Goal: Transaction & Acquisition: Download file/media

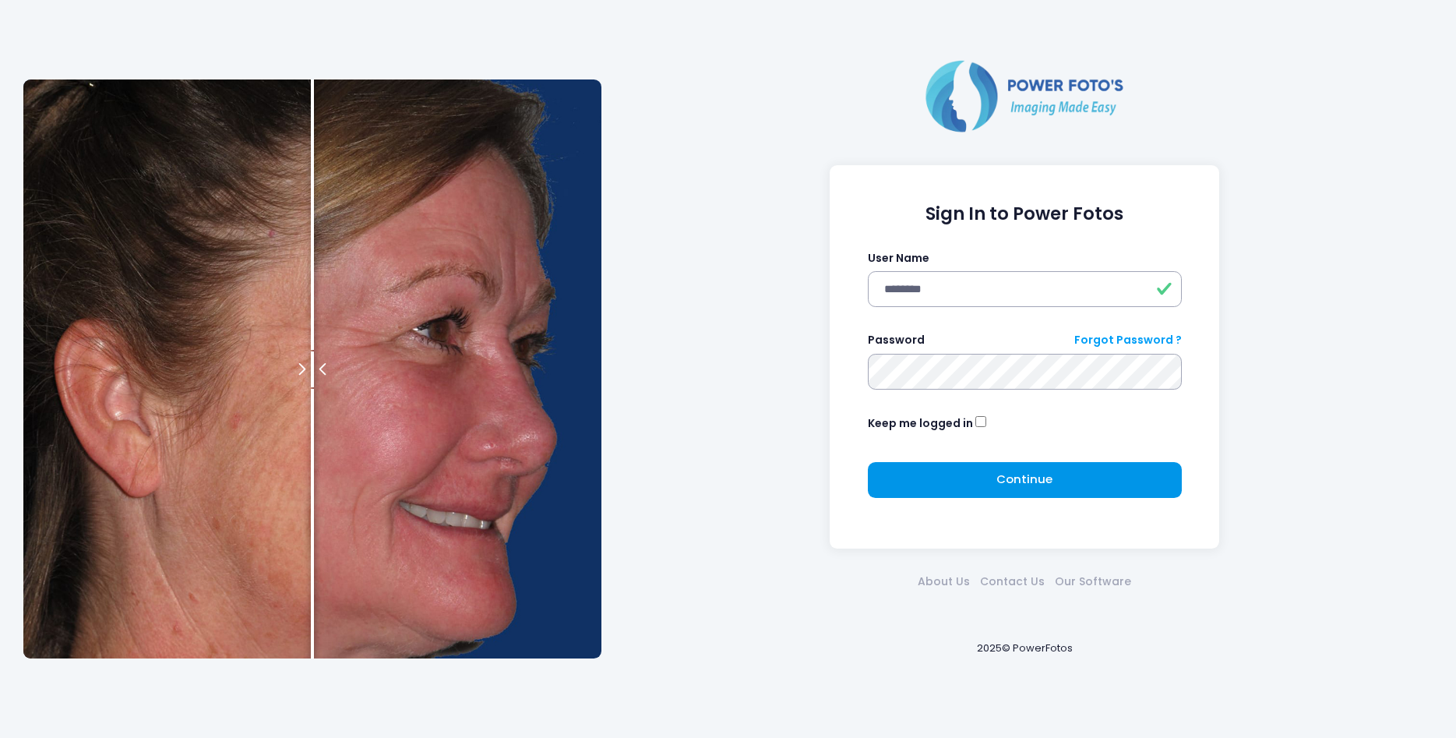
click at [1027, 482] on span "Continue" at bounding box center [1024, 478] width 56 height 16
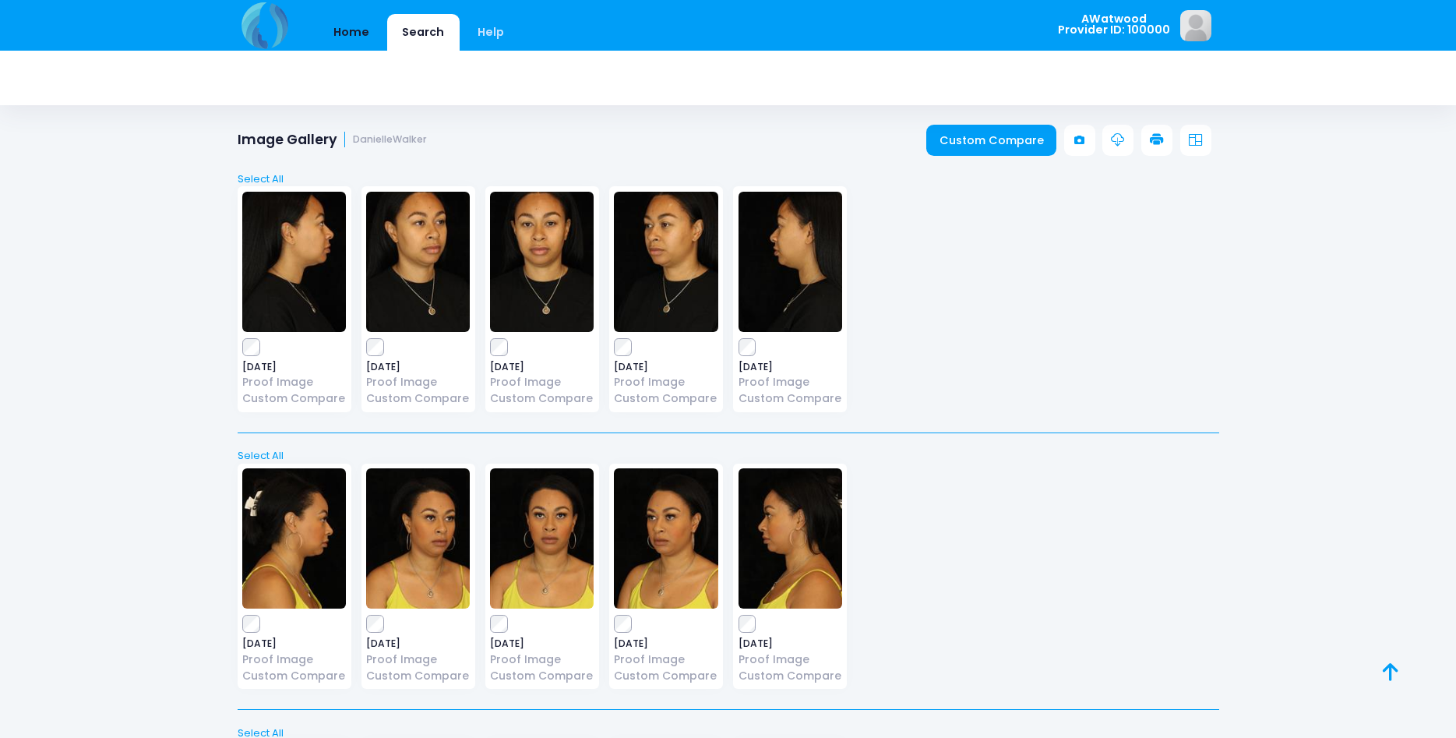
click at [361, 28] on link "Home" at bounding box center [352, 32] width 66 height 37
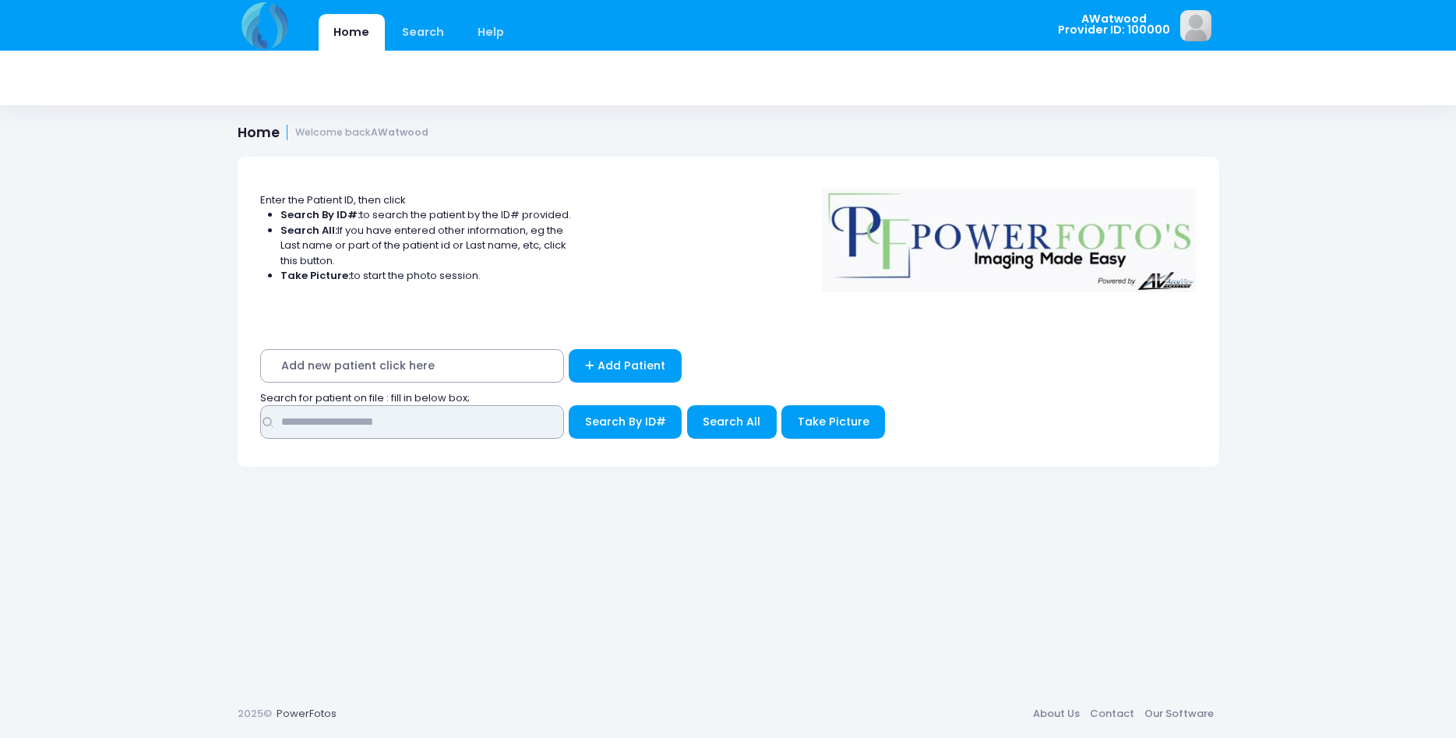
click at [305, 417] on input "text" at bounding box center [412, 421] width 304 height 33
type input "*******"
click at [728, 417] on span "Search All" at bounding box center [732, 422] width 58 height 16
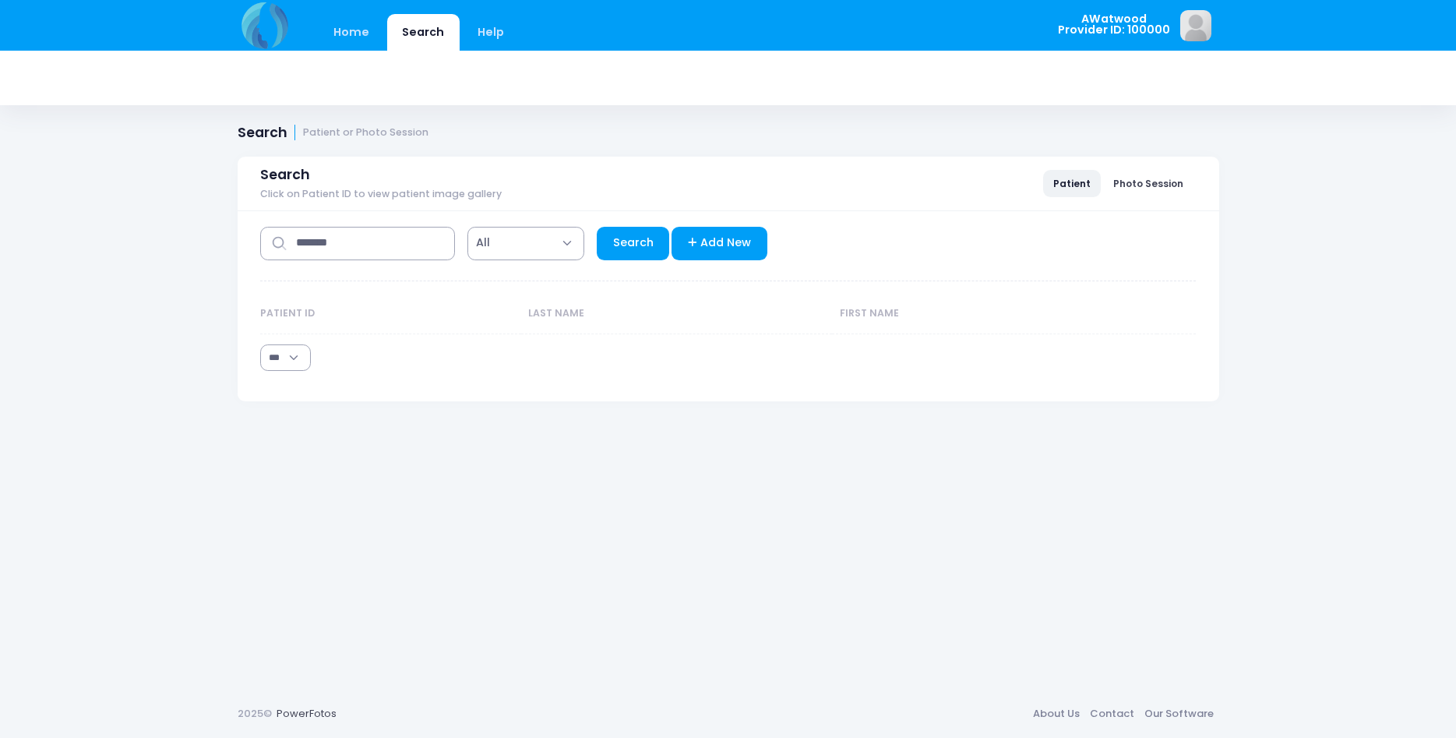
select select "***"
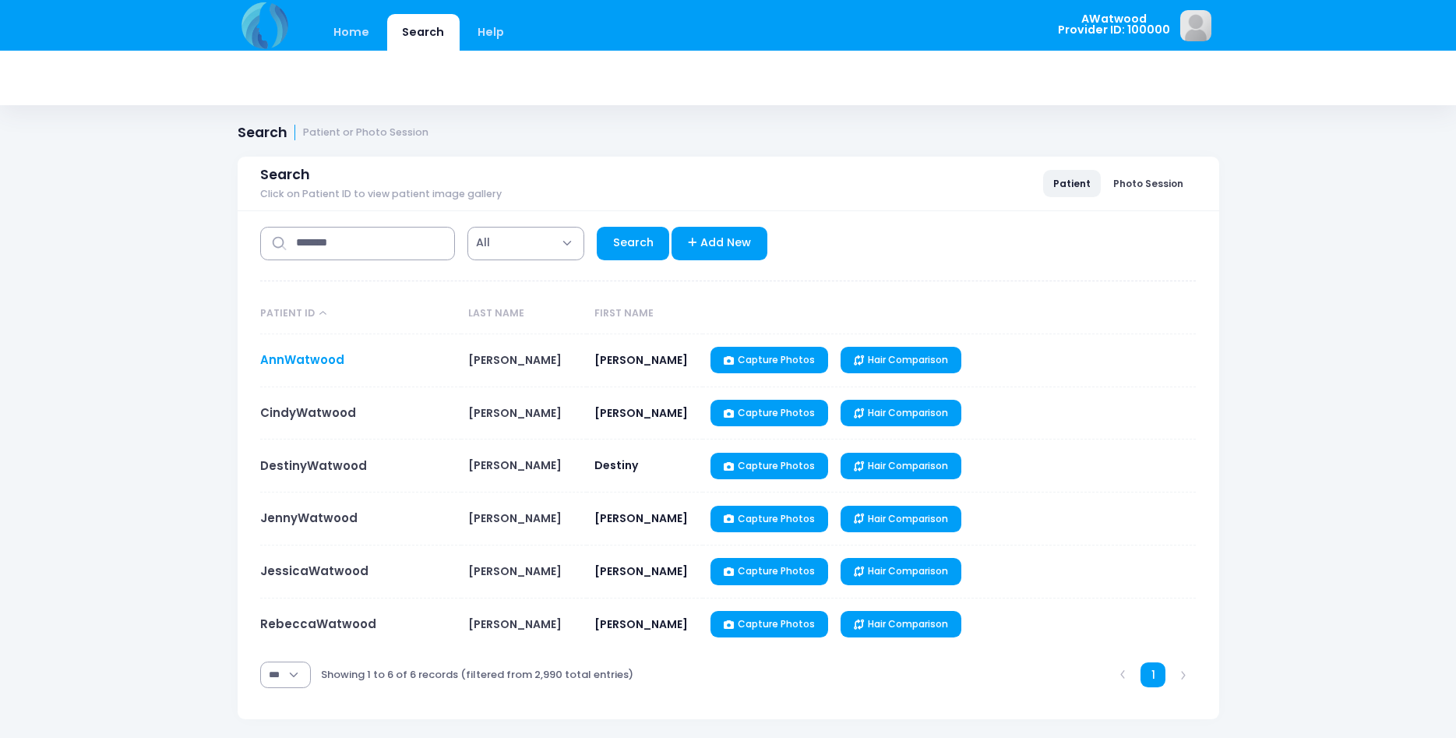
click at [316, 354] on link "AnnWatwood" at bounding box center [302, 359] width 84 height 16
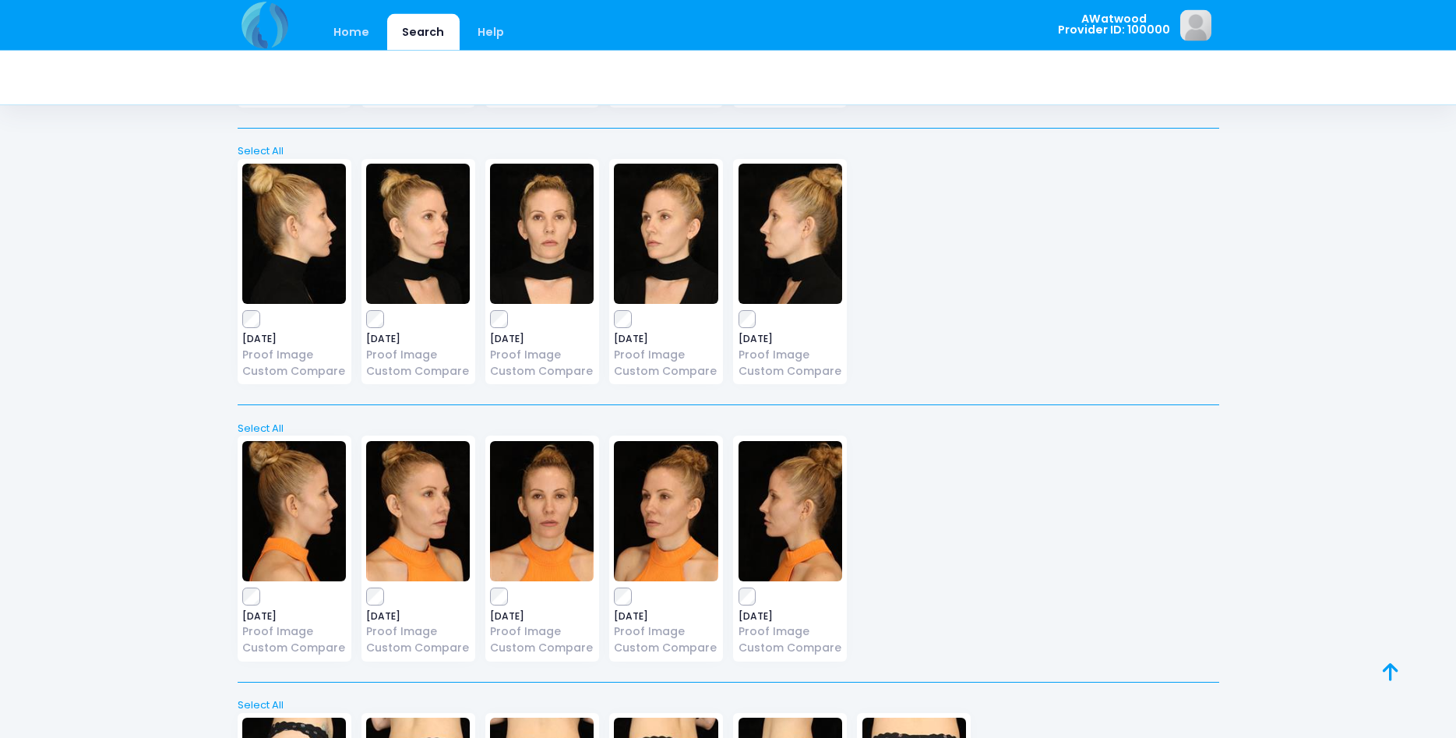
scroll to position [7627, 0]
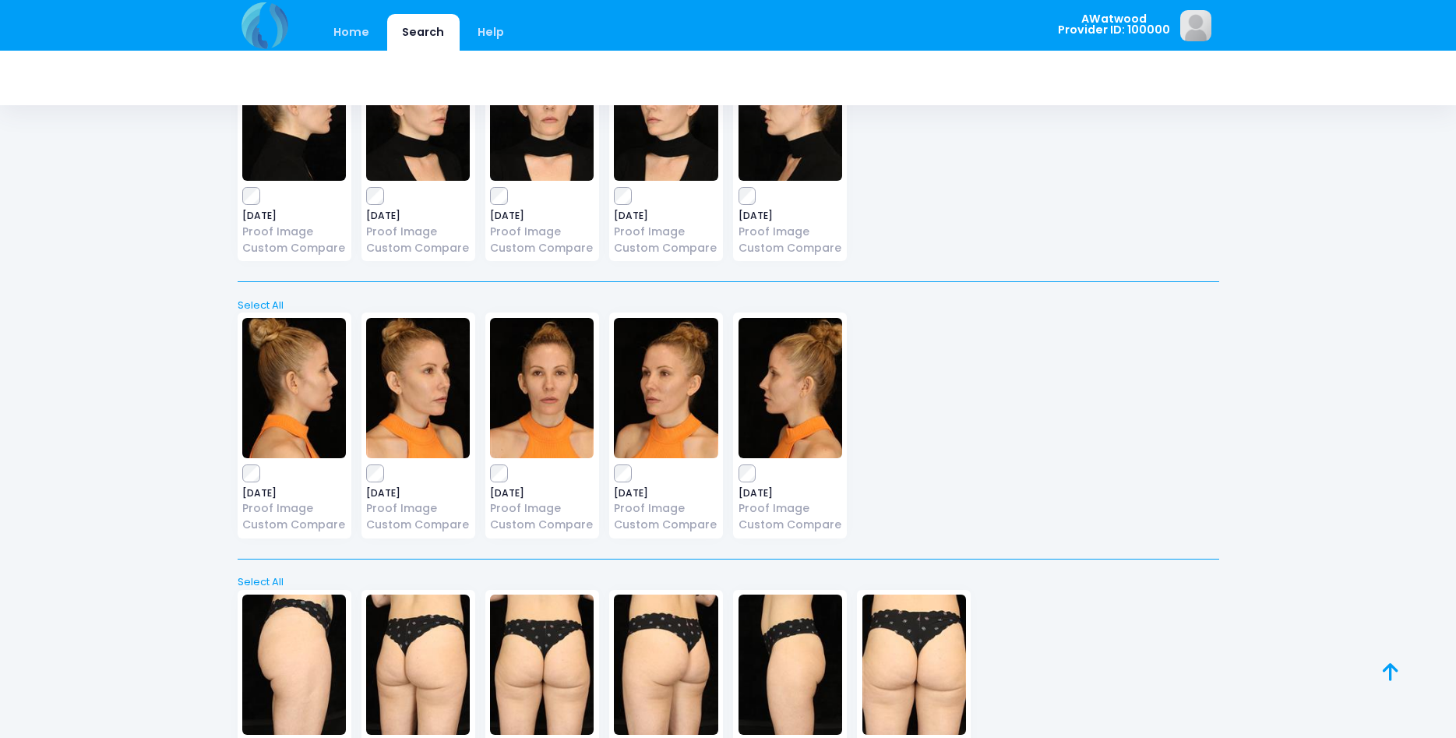
click at [534, 388] on img at bounding box center [542, 388] width 104 height 140
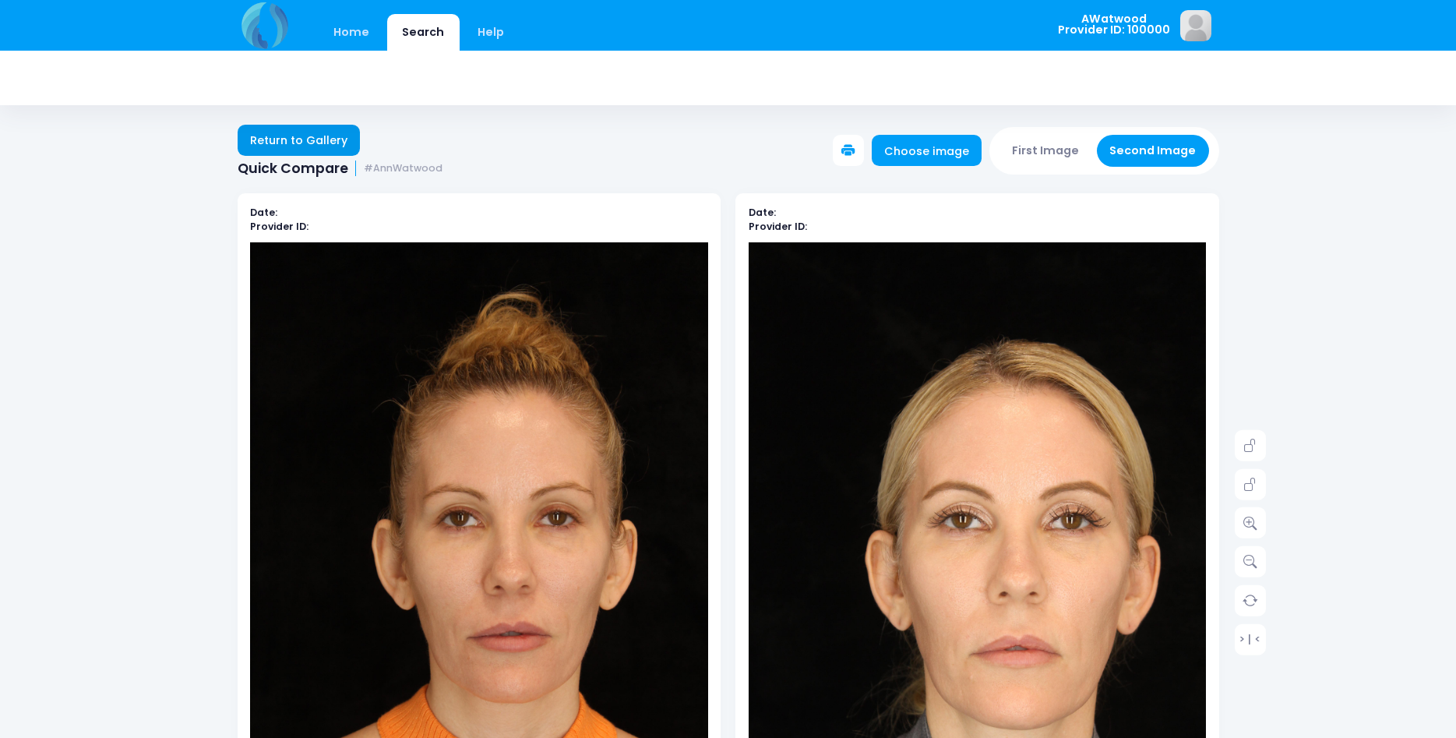
click at [268, 139] on link "Return to Gallery" at bounding box center [299, 140] width 123 height 31
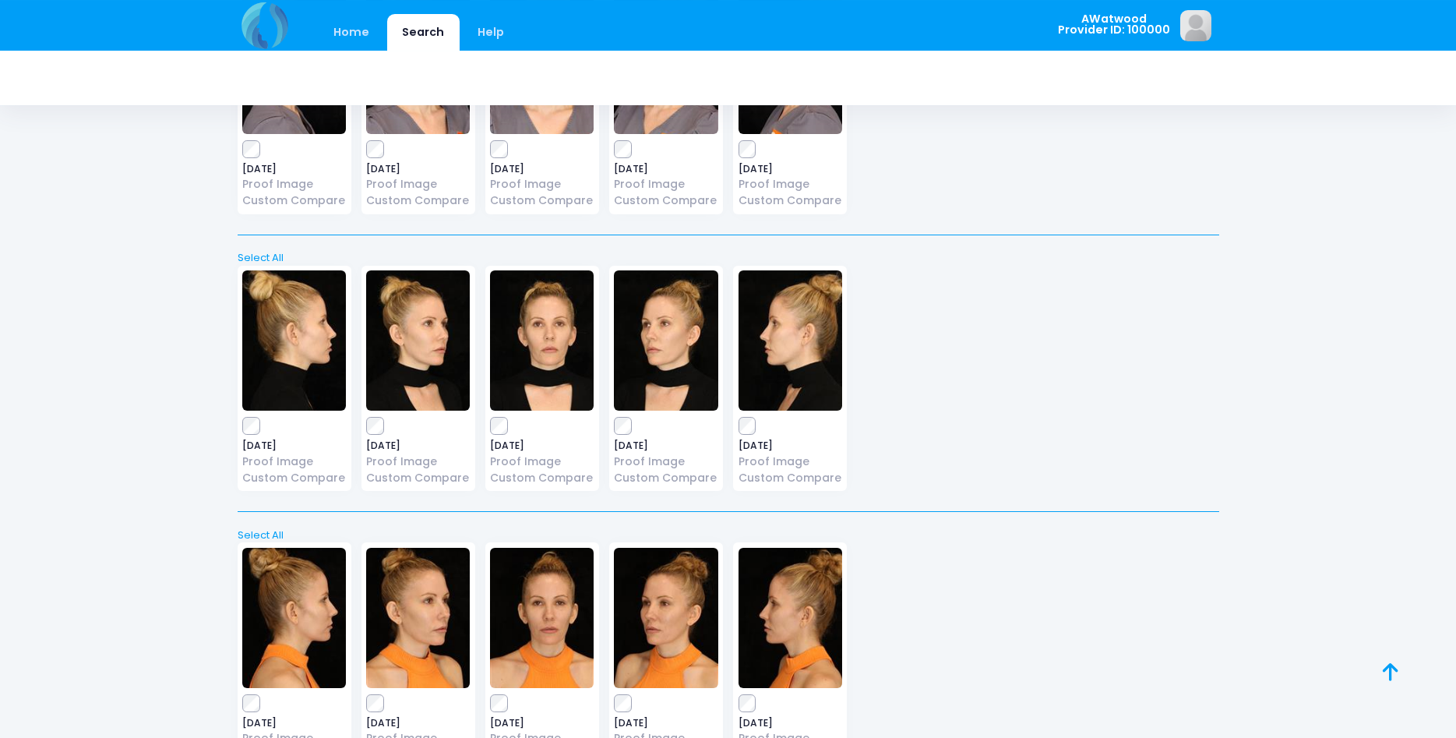
scroll to position [7389, 0]
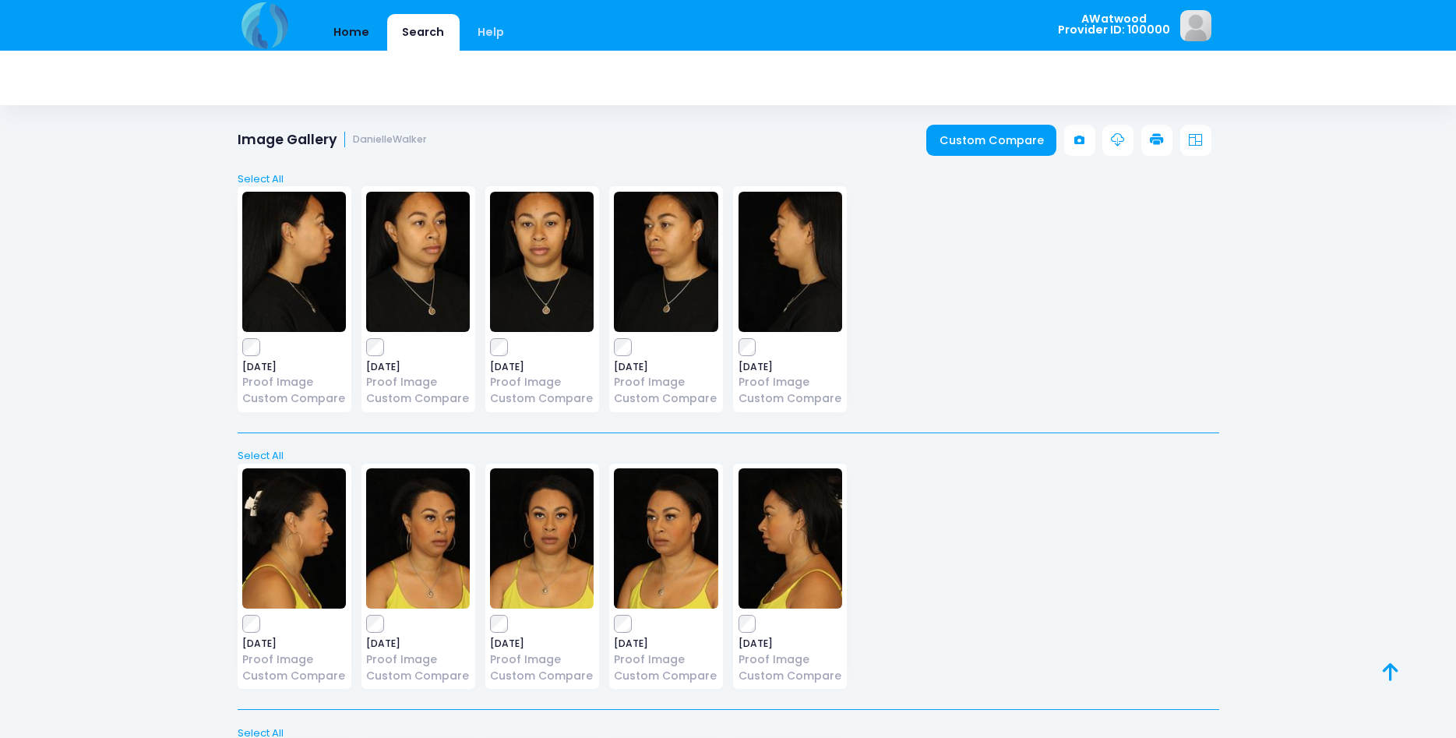
click at [352, 35] on link "Home" at bounding box center [352, 32] width 66 height 37
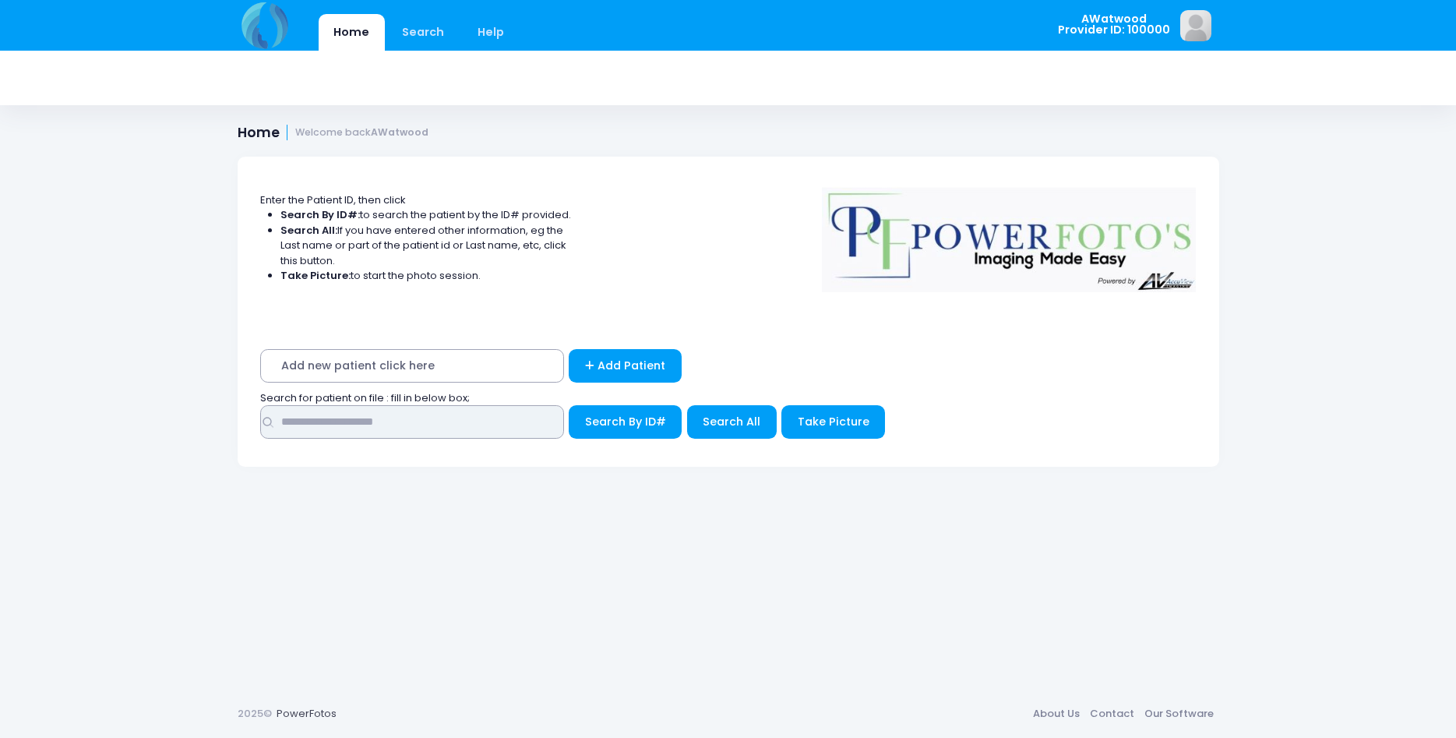
click at [335, 417] on input "text" at bounding box center [412, 421] width 304 height 33
type input "******"
click at [719, 424] on span "Search All" at bounding box center [732, 422] width 58 height 16
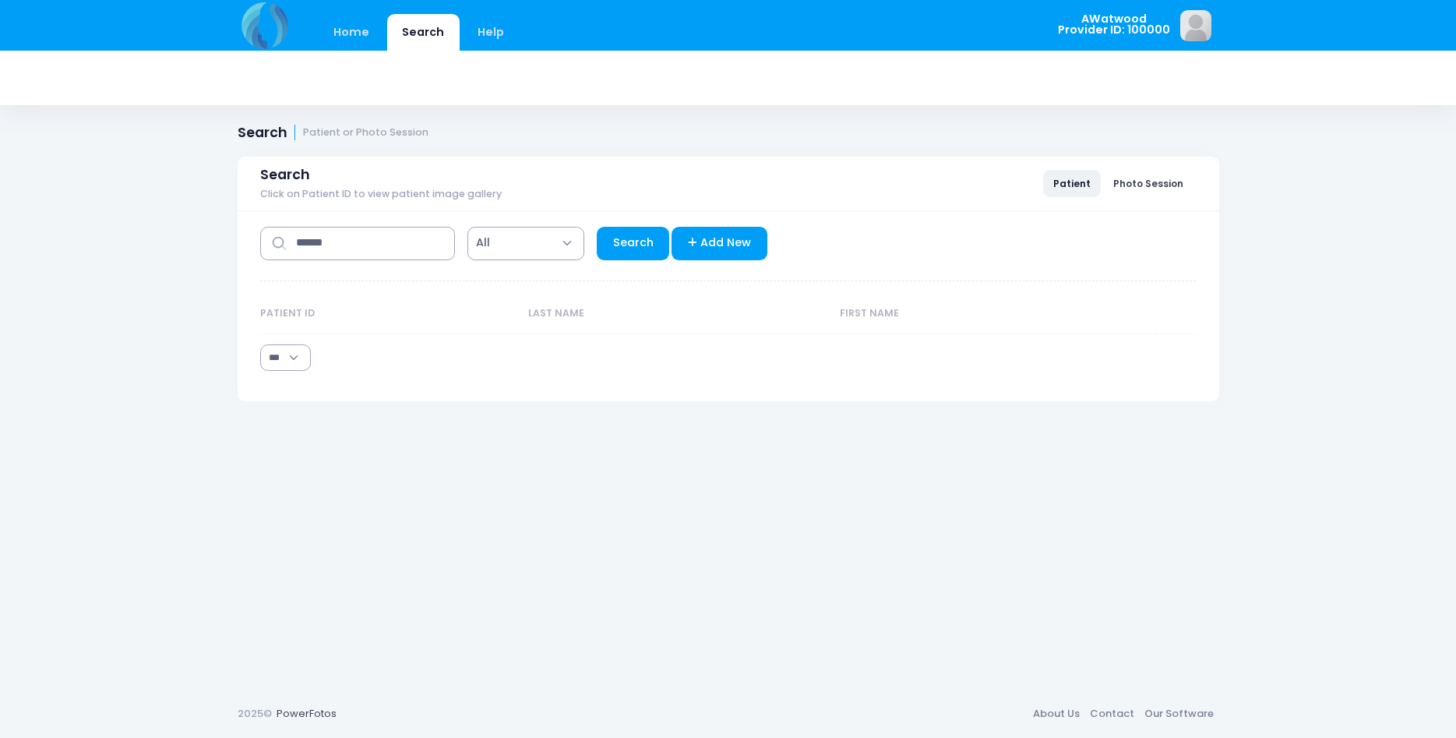
select select "***"
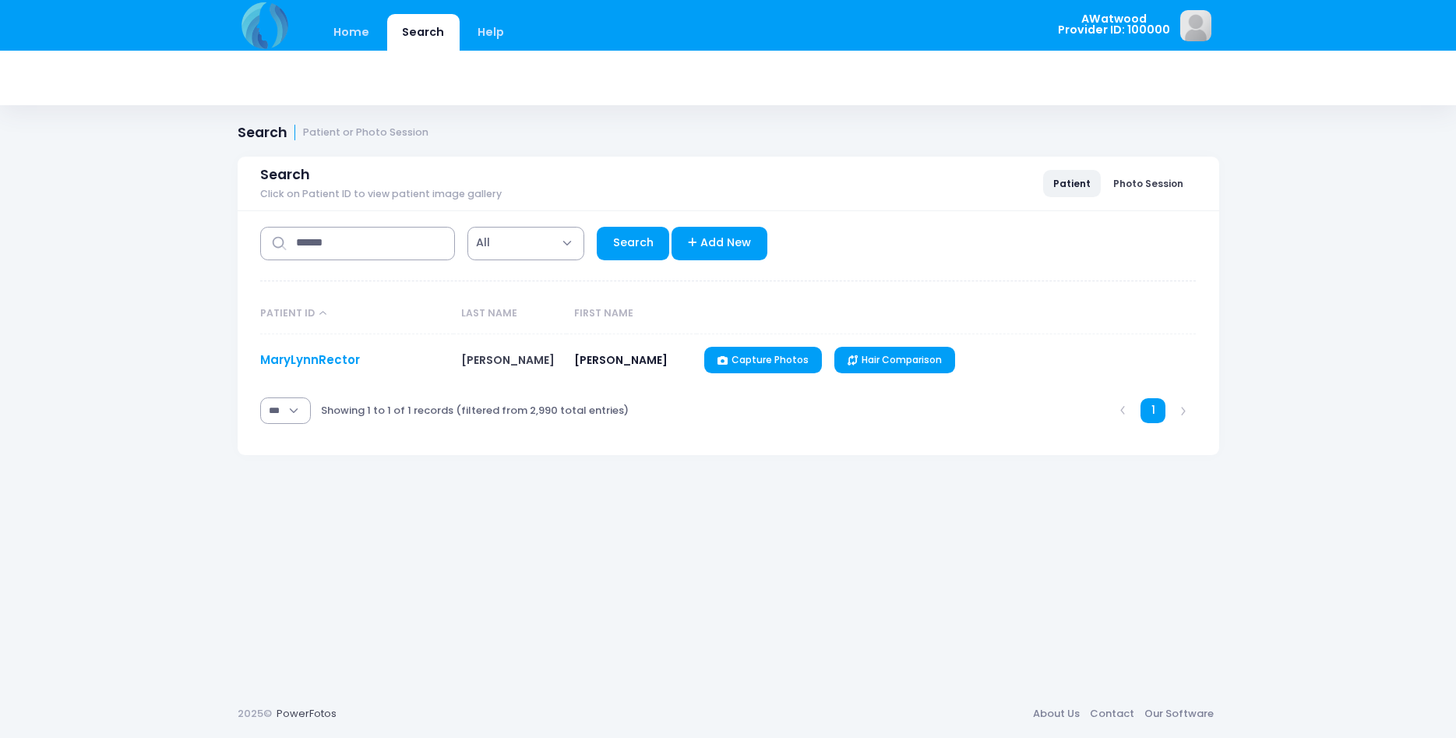
click at [320, 360] on link "MaryLynnRector" at bounding box center [310, 359] width 100 height 16
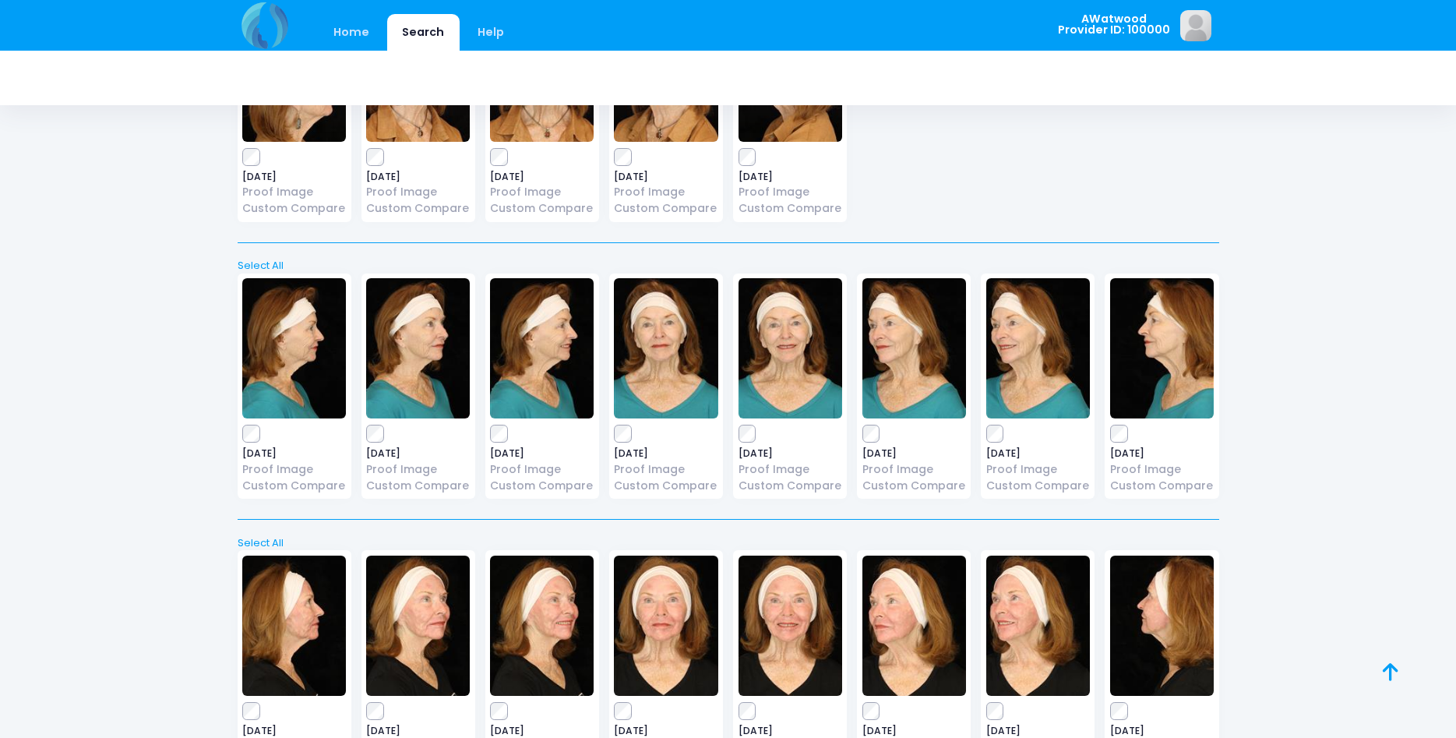
scroll to position [823, 0]
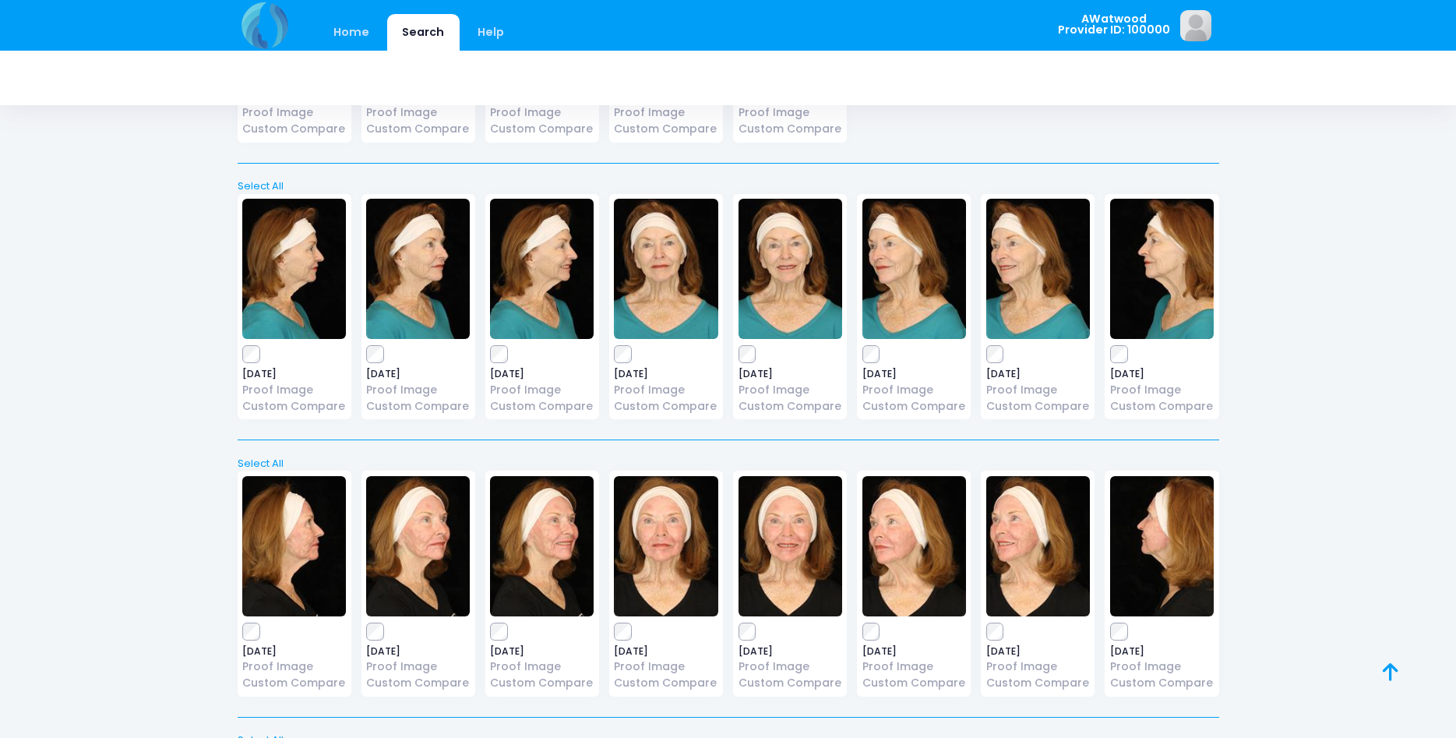
click at [417, 277] on img at bounding box center [418, 269] width 104 height 140
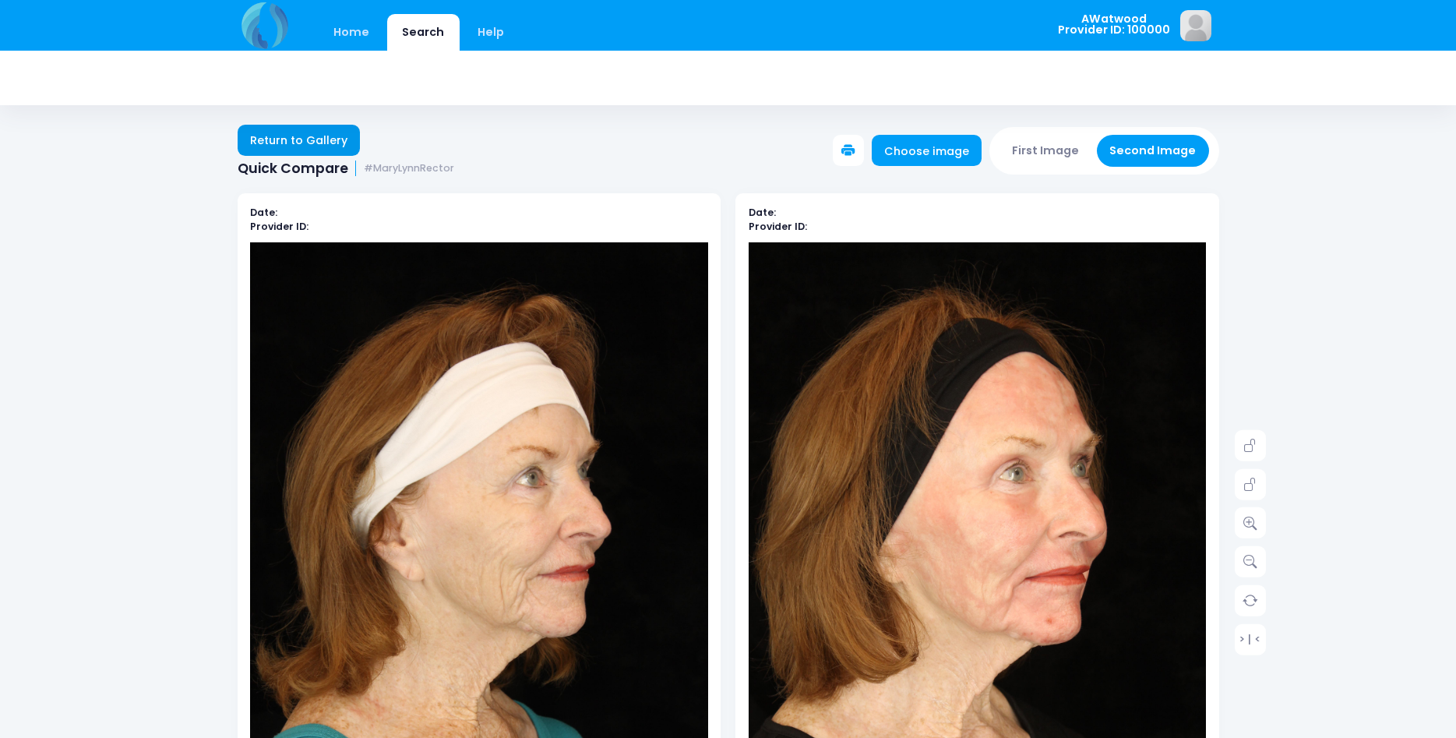
click at [329, 132] on link "Return to Gallery" at bounding box center [299, 140] width 123 height 31
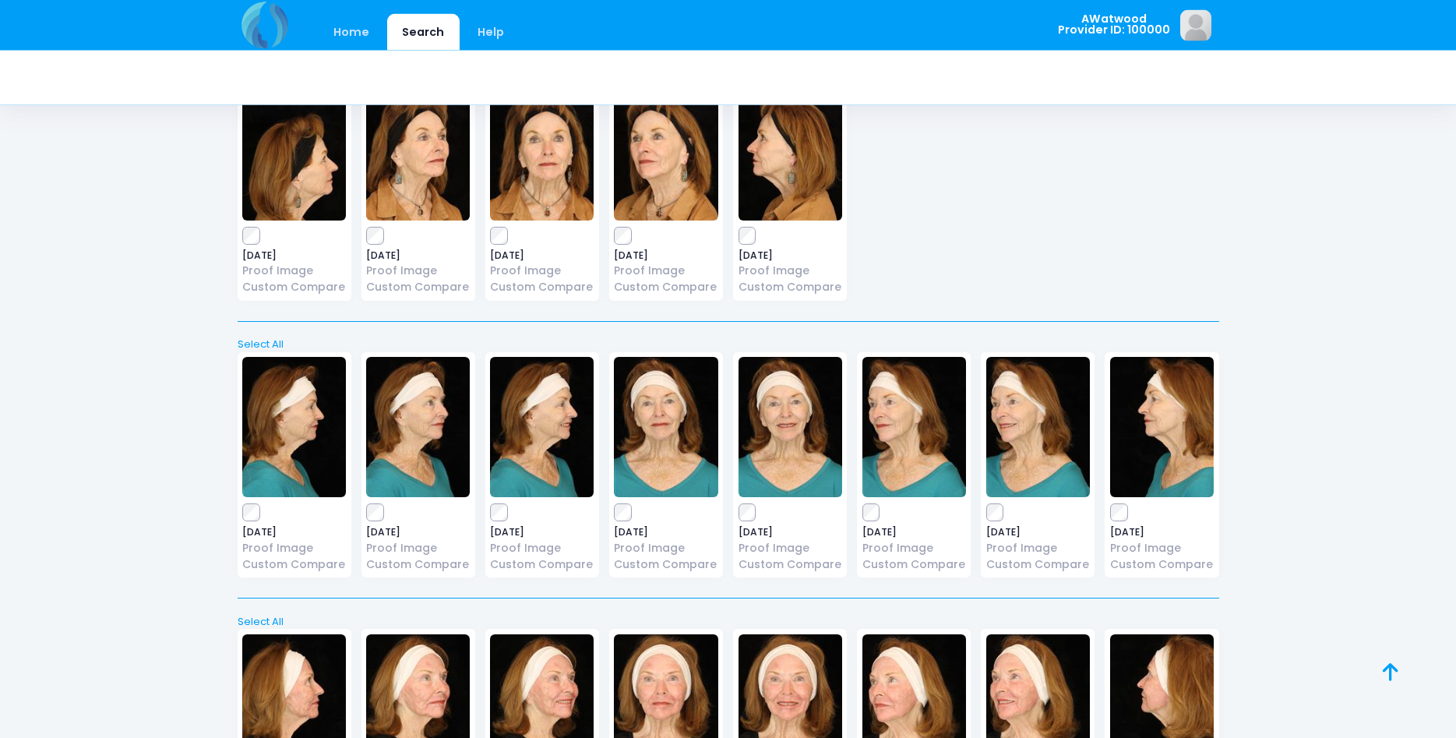
scroll to position [664, 0]
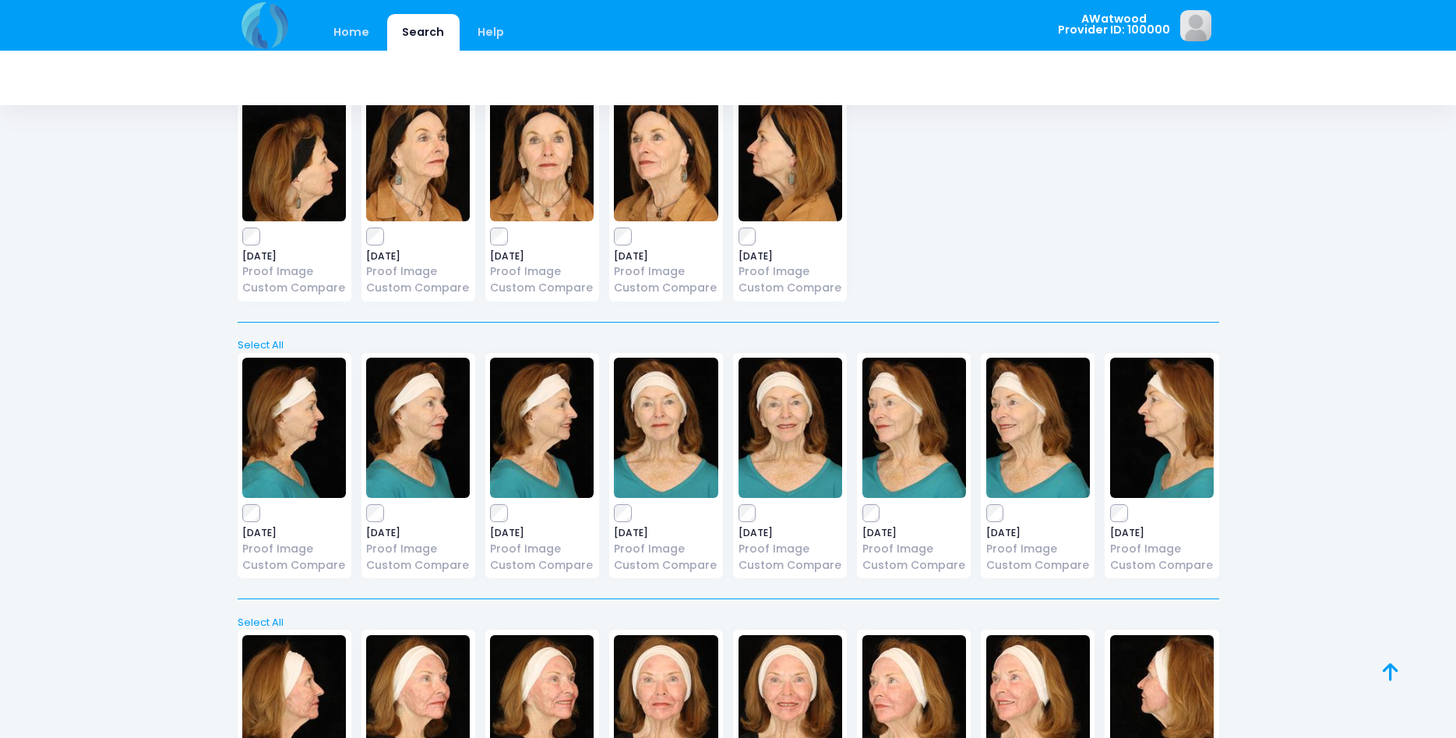
click at [634, 421] on img at bounding box center [666, 428] width 104 height 140
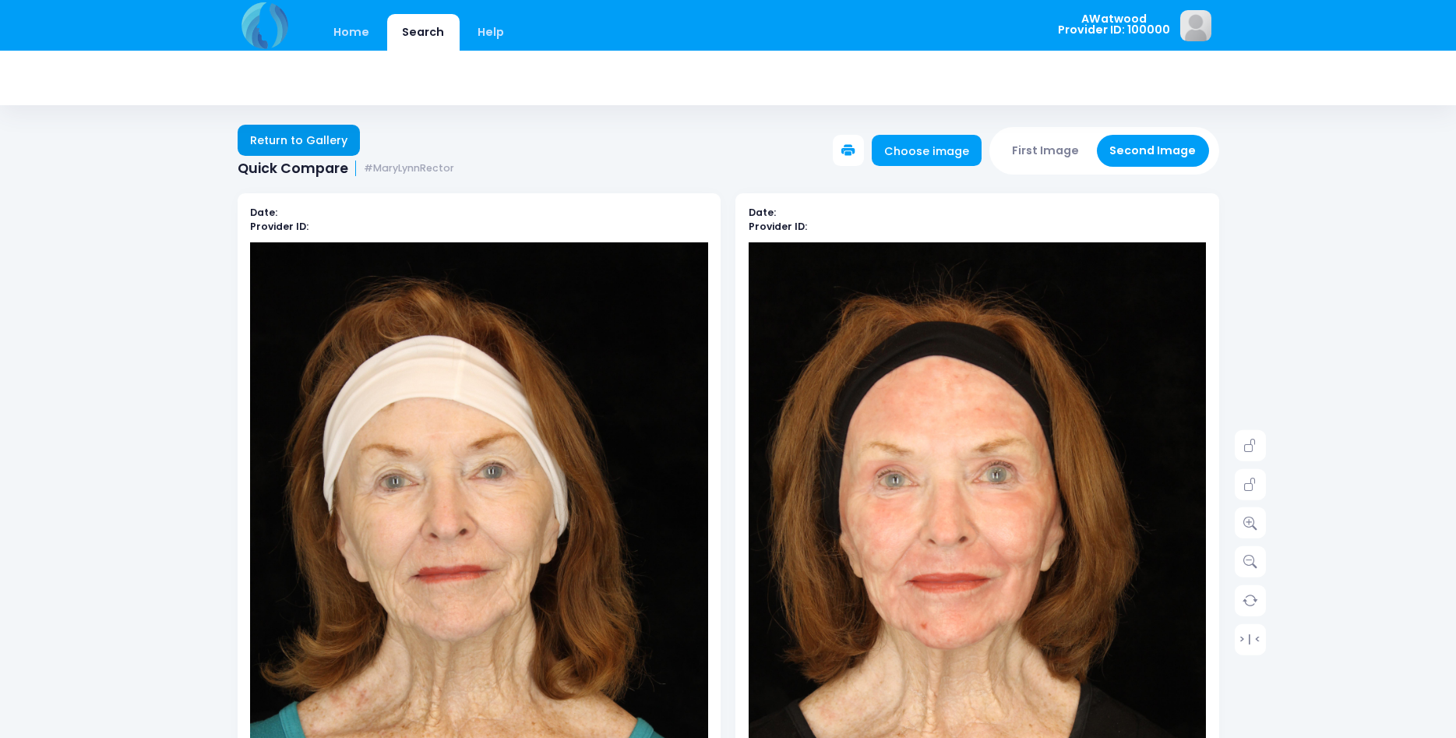
click at [253, 136] on link "Return to Gallery" at bounding box center [299, 140] width 123 height 31
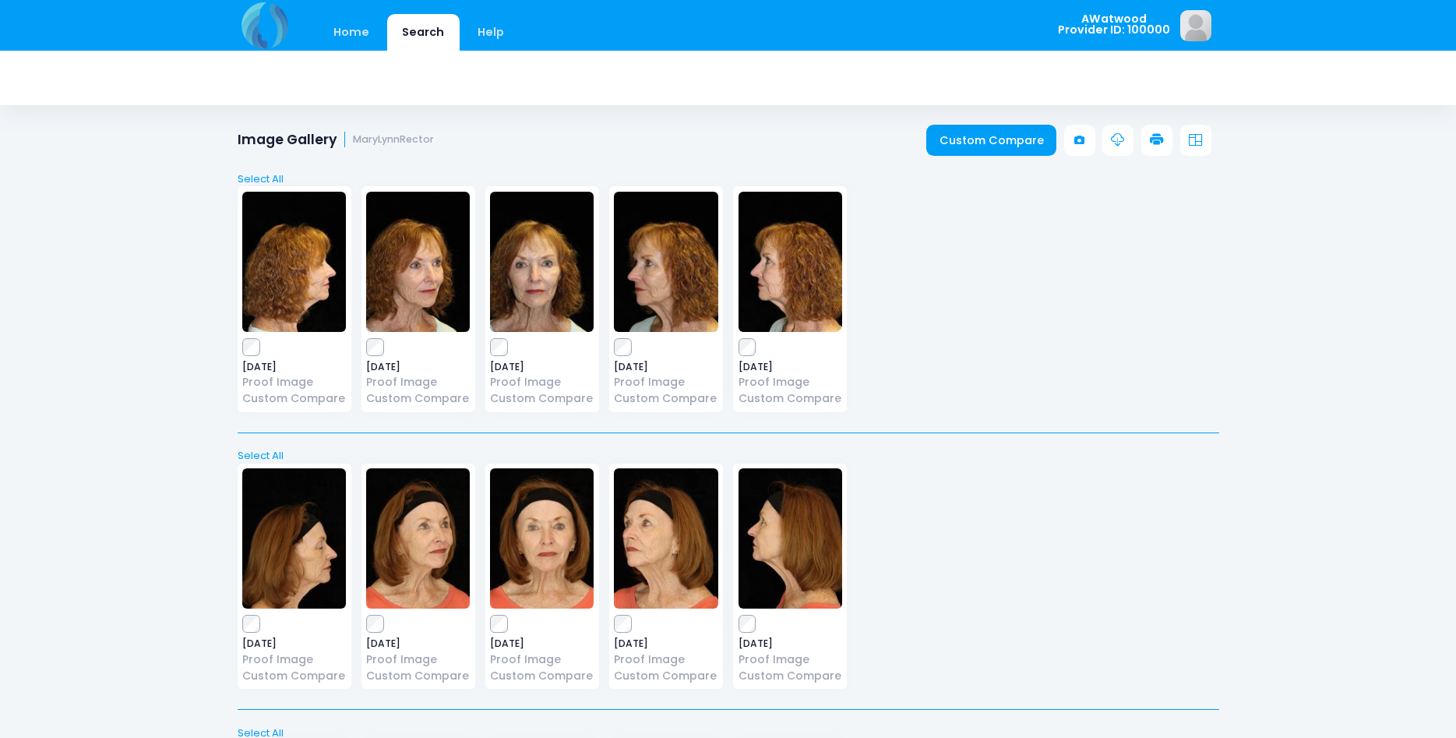
scroll to position [715, 0]
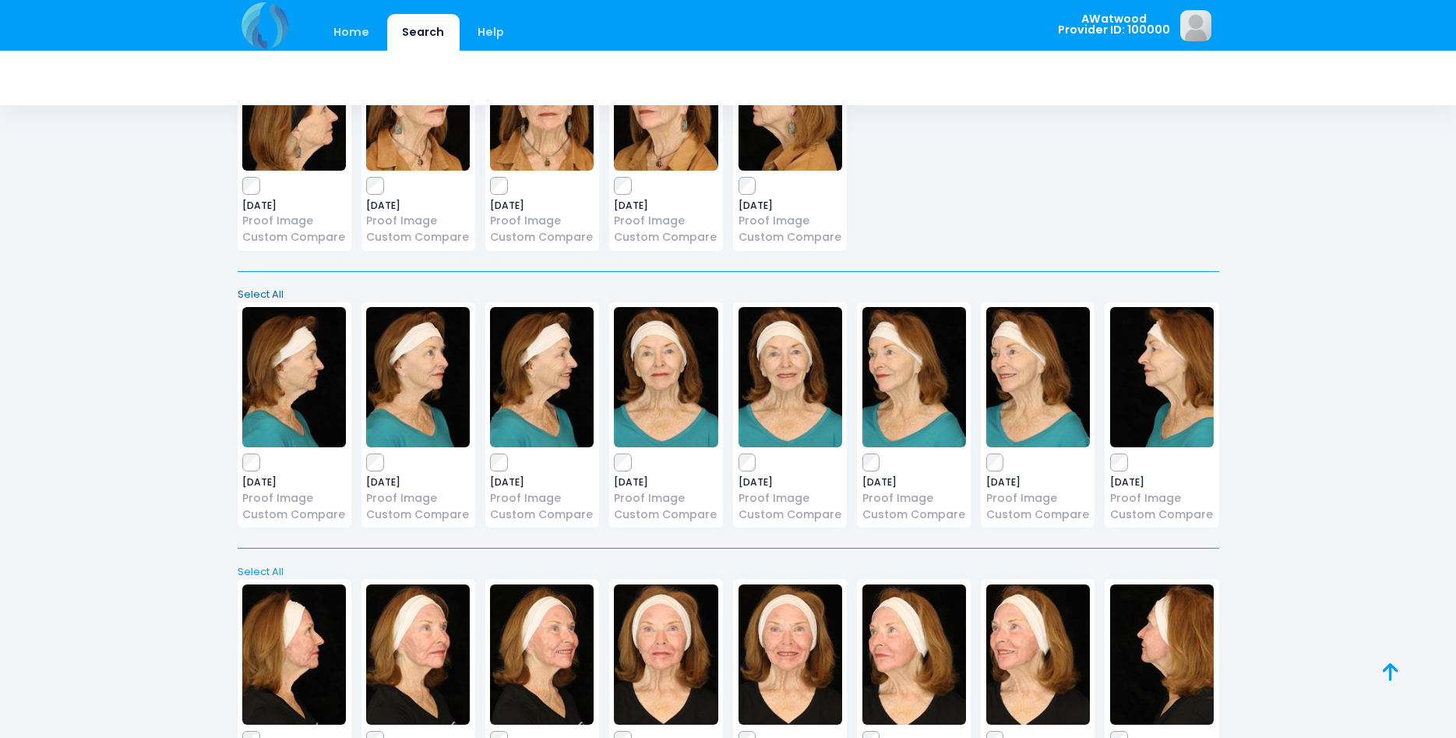
click at [271, 296] on link "Select All" at bounding box center [728, 295] width 992 height 16
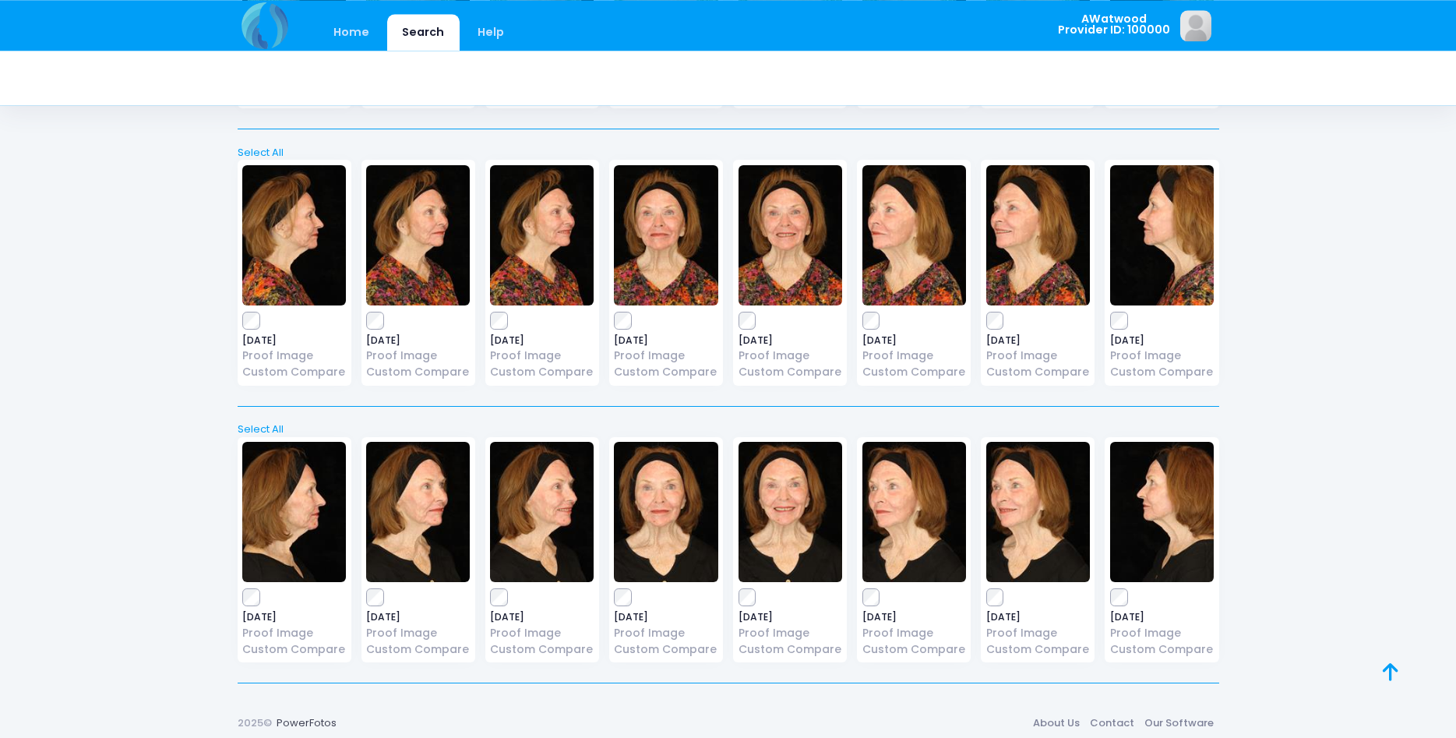
scroll to position [1697, 0]
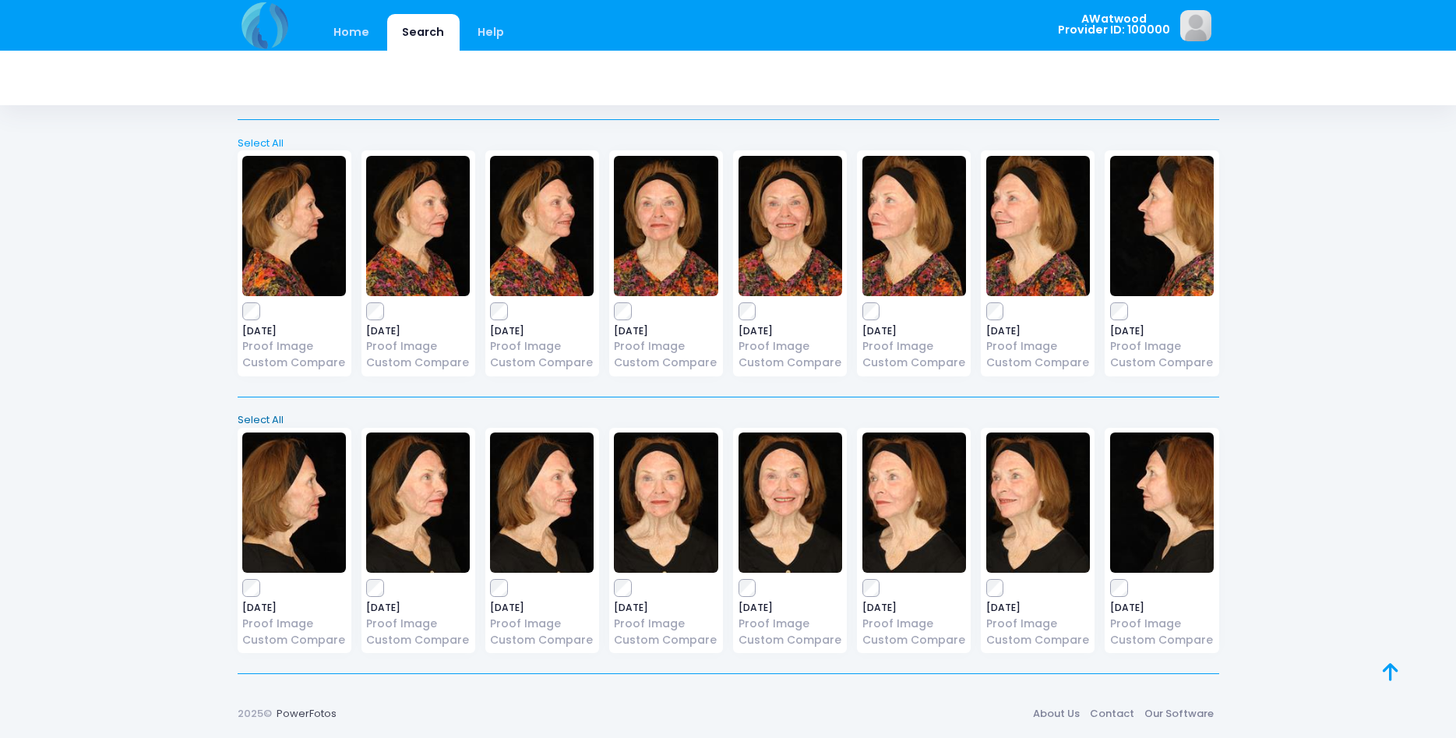
click at [280, 415] on link "Select All" at bounding box center [728, 420] width 992 height 16
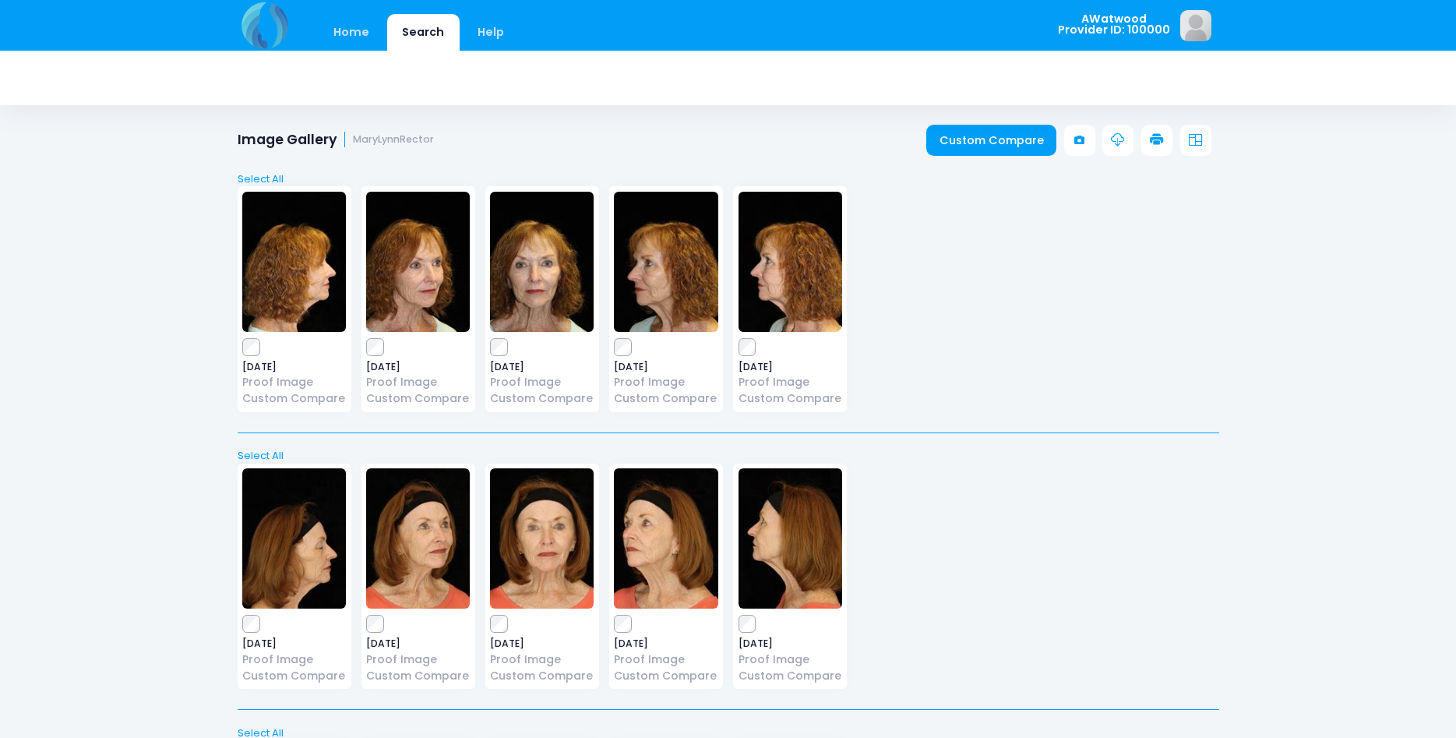
click at [1116, 132] on link at bounding box center [1117, 140] width 31 height 31
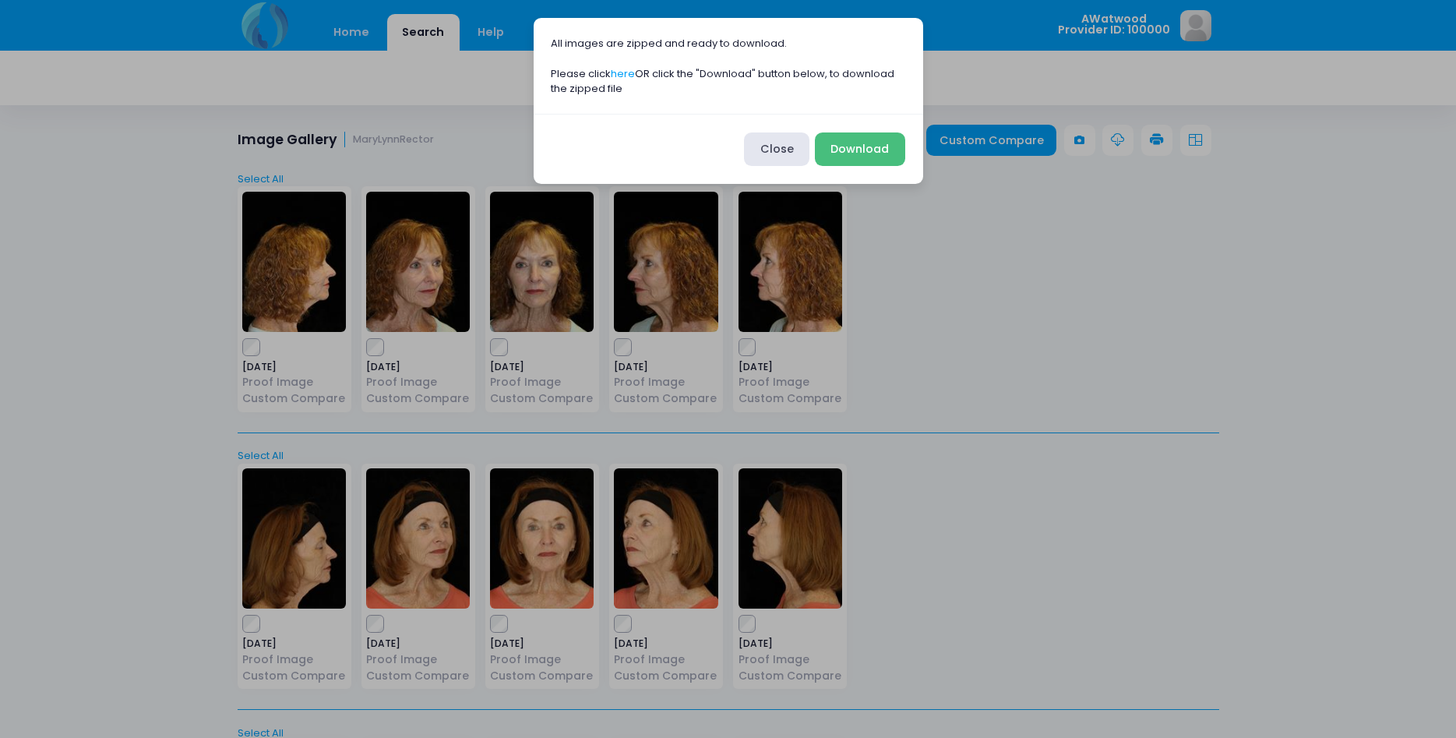
click at [867, 150] on button "Download" at bounding box center [860, 148] width 90 height 33
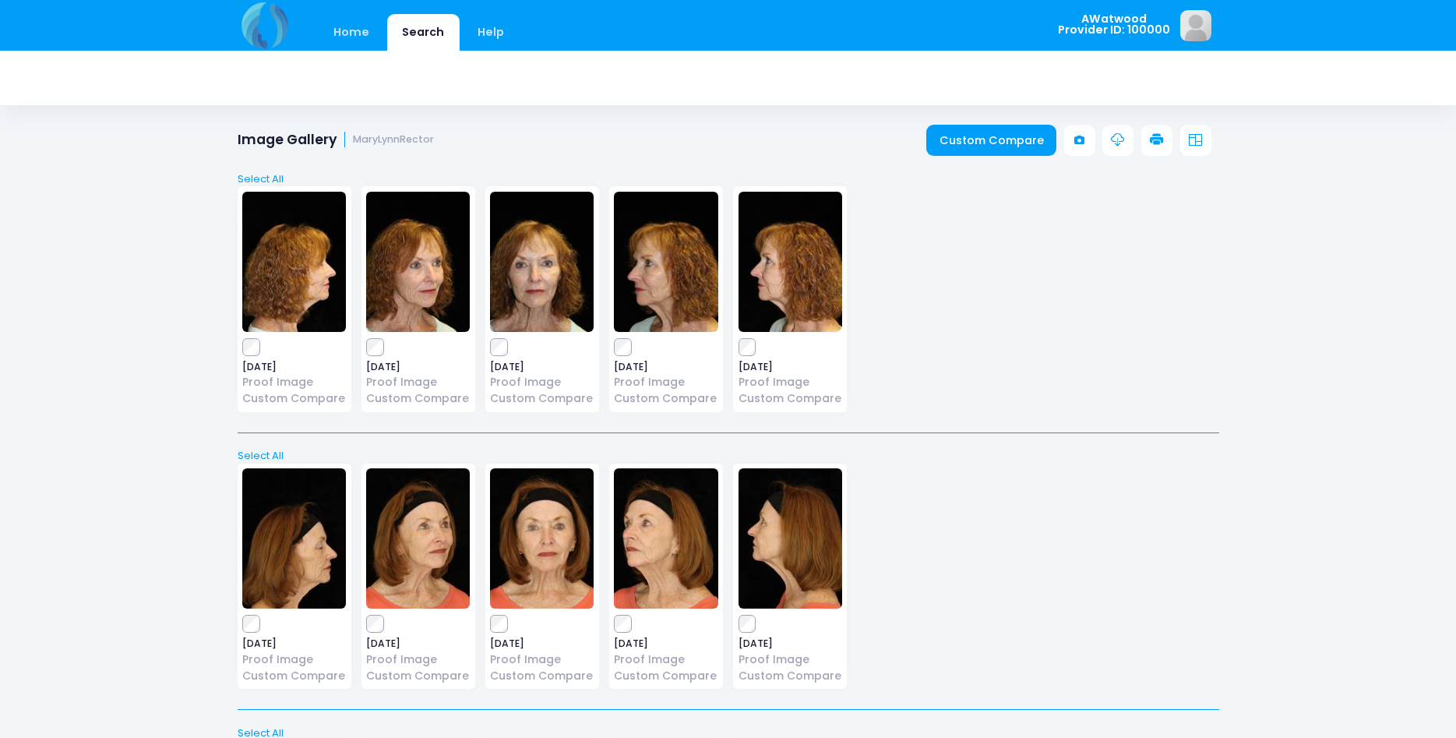
click at [1106, 26] on span "AWatwood Provider ID: 100000" at bounding box center [1114, 24] width 112 height 23
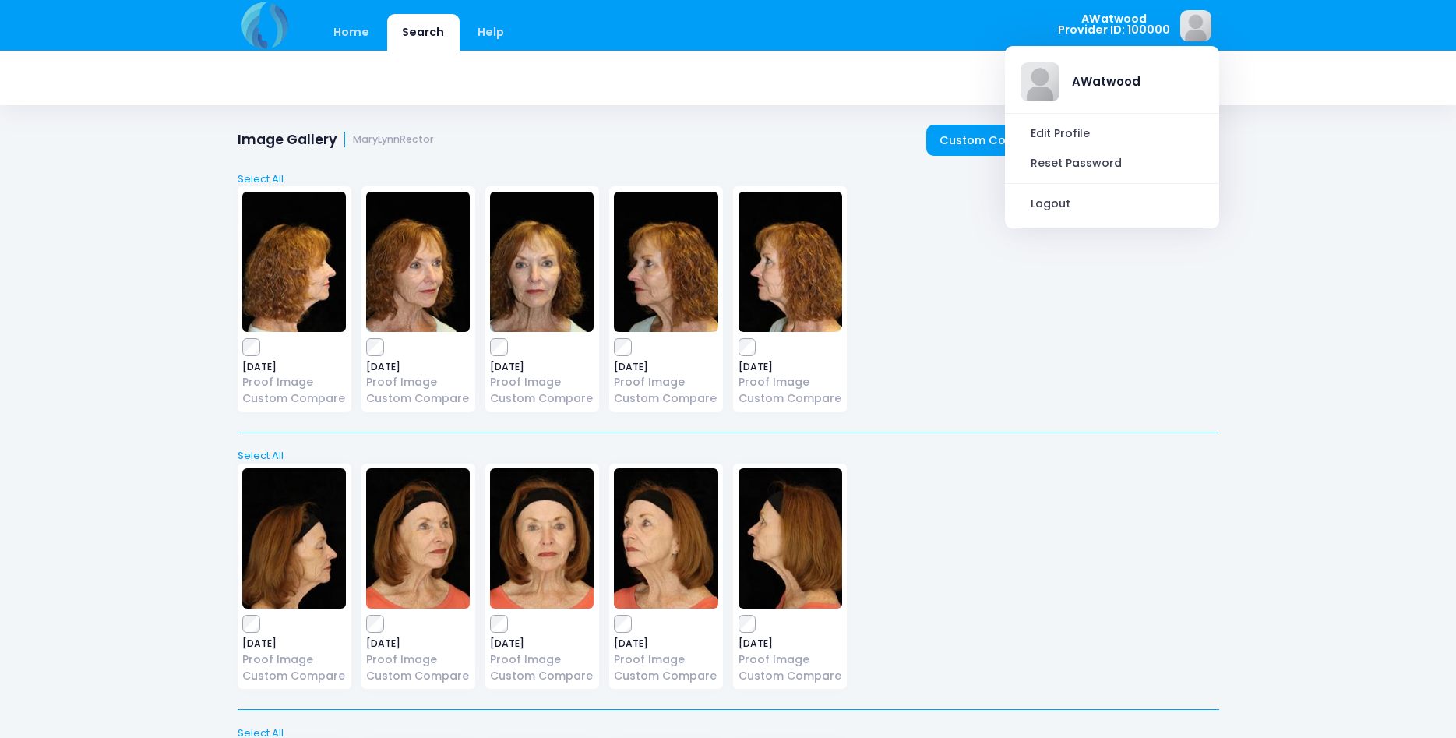
click at [968, 620] on div "2021-08-17 Proof Image Custom Compare 2021-08-17 Proof Image 2021-08-17" at bounding box center [728, 578] width 992 height 251
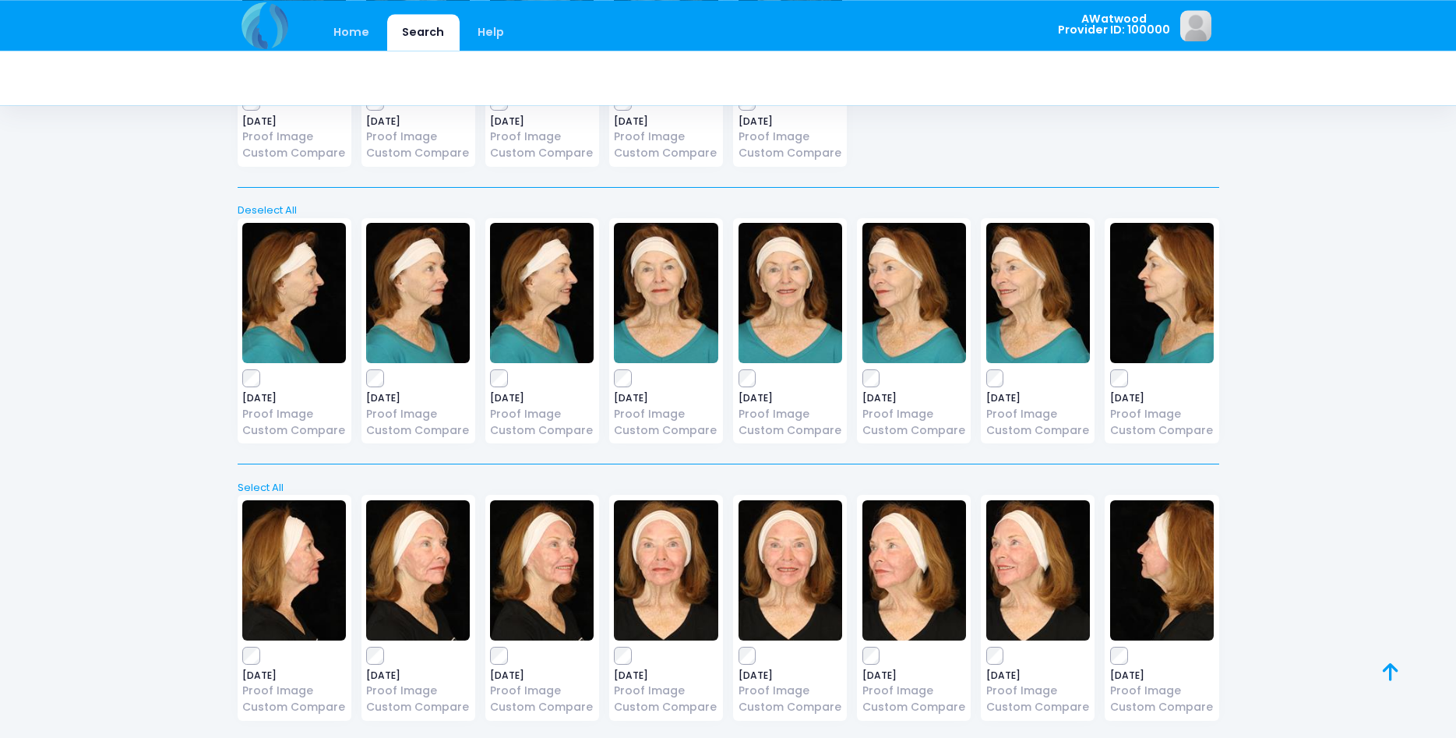
scroll to position [636, 0]
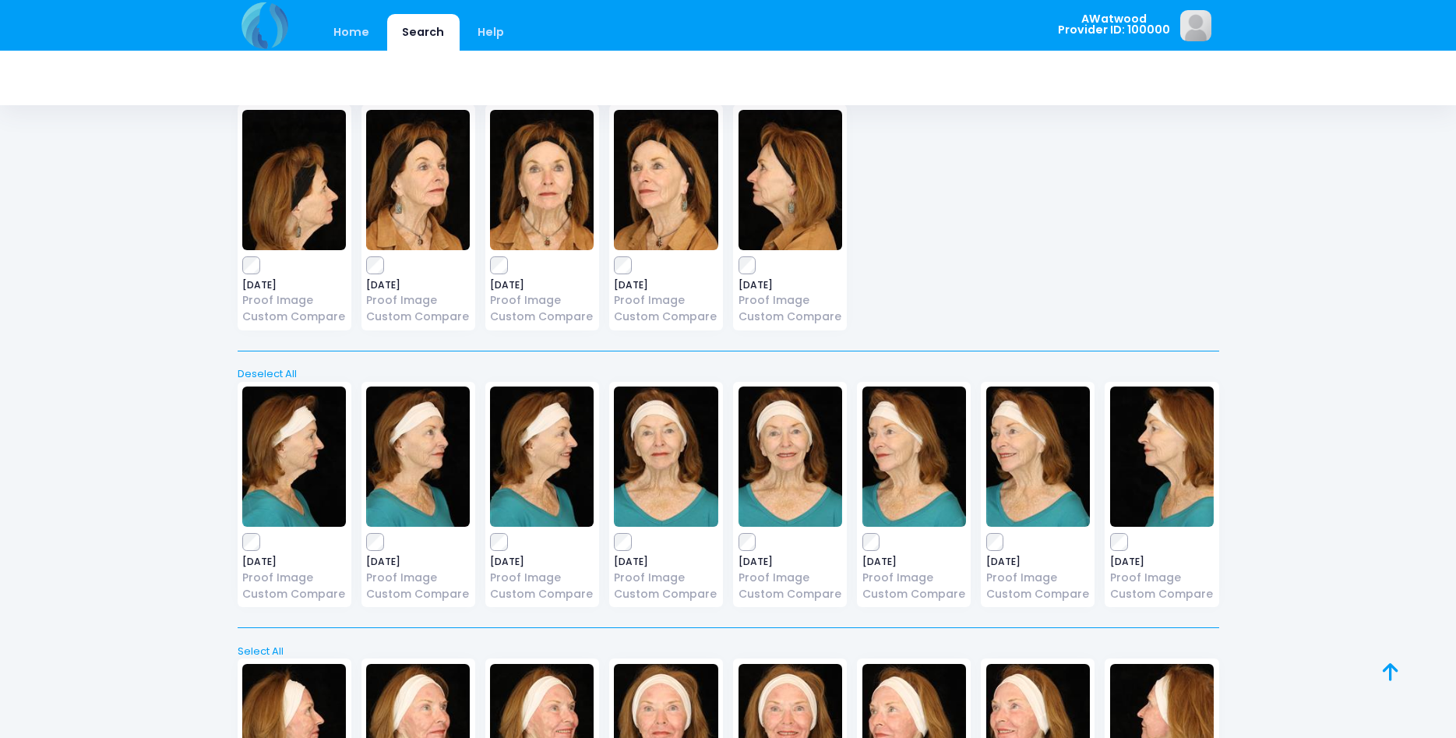
click at [781, 457] on img at bounding box center [790, 456] width 104 height 140
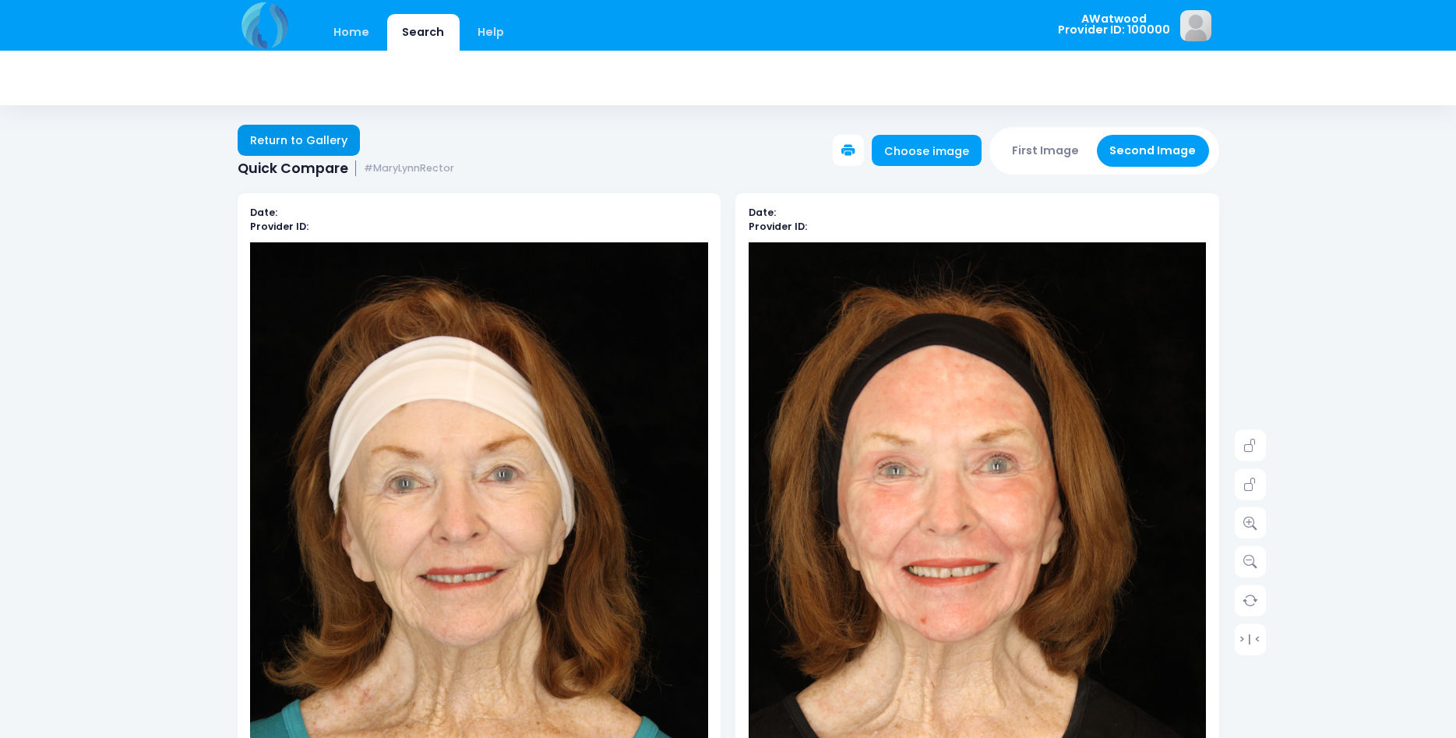
click at [306, 139] on link "Return to Gallery" at bounding box center [299, 140] width 123 height 31
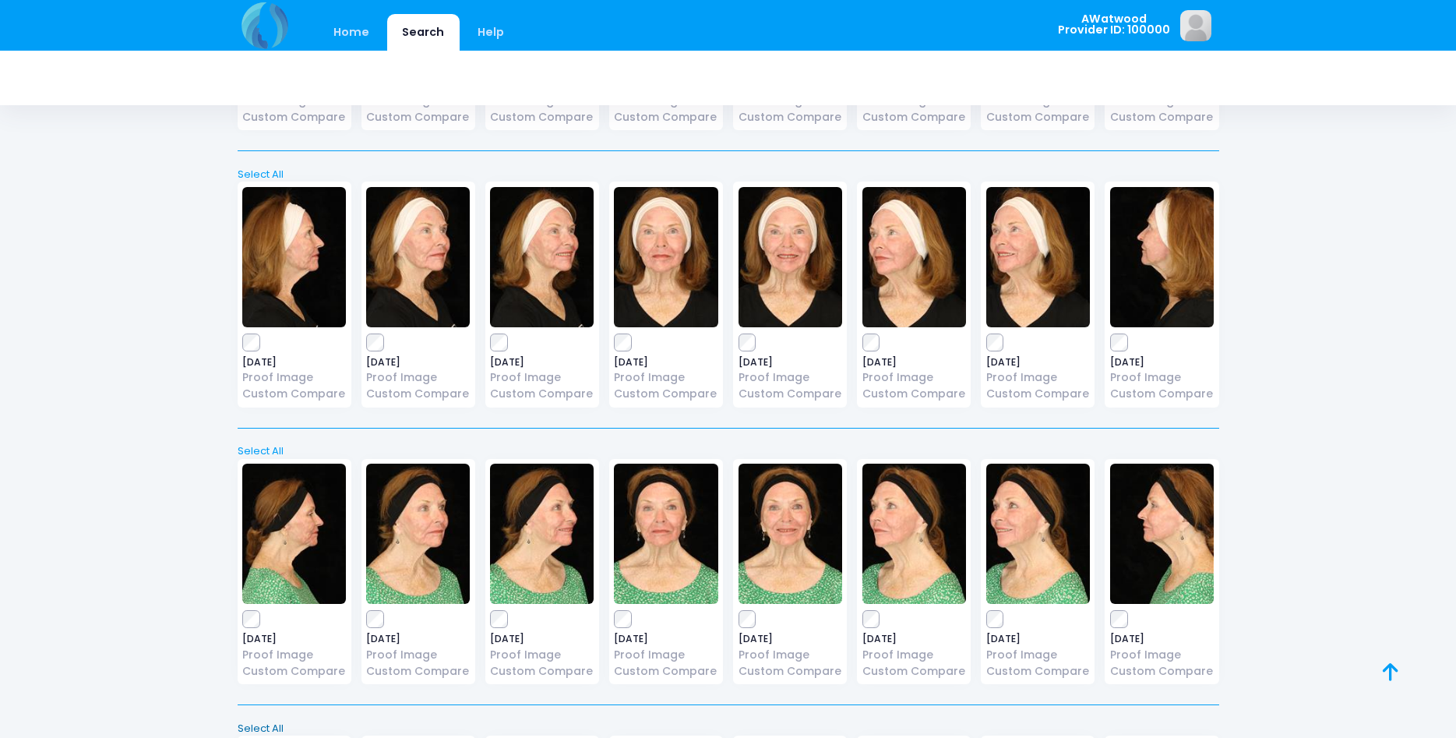
scroll to position [874, 0]
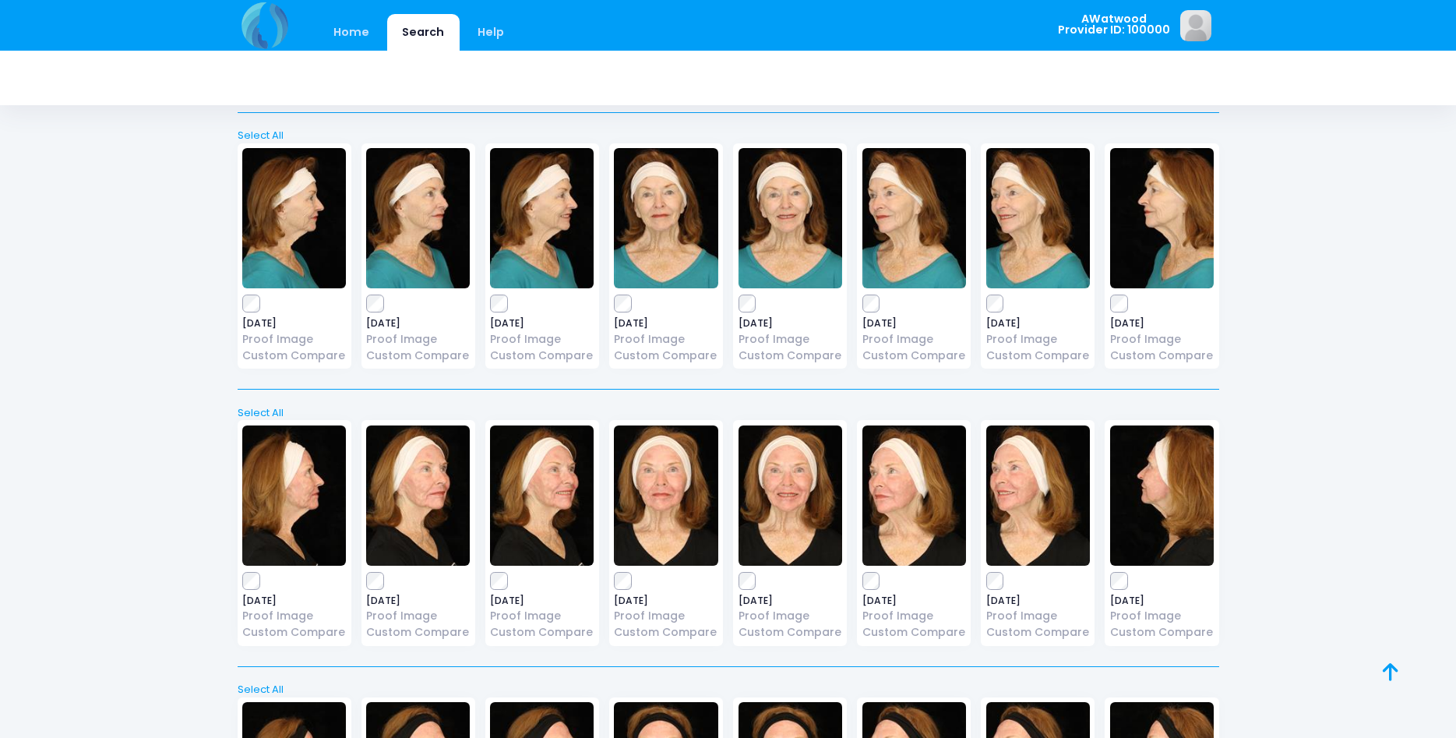
click at [1013, 224] on img at bounding box center [1038, 218] width 104 height 140
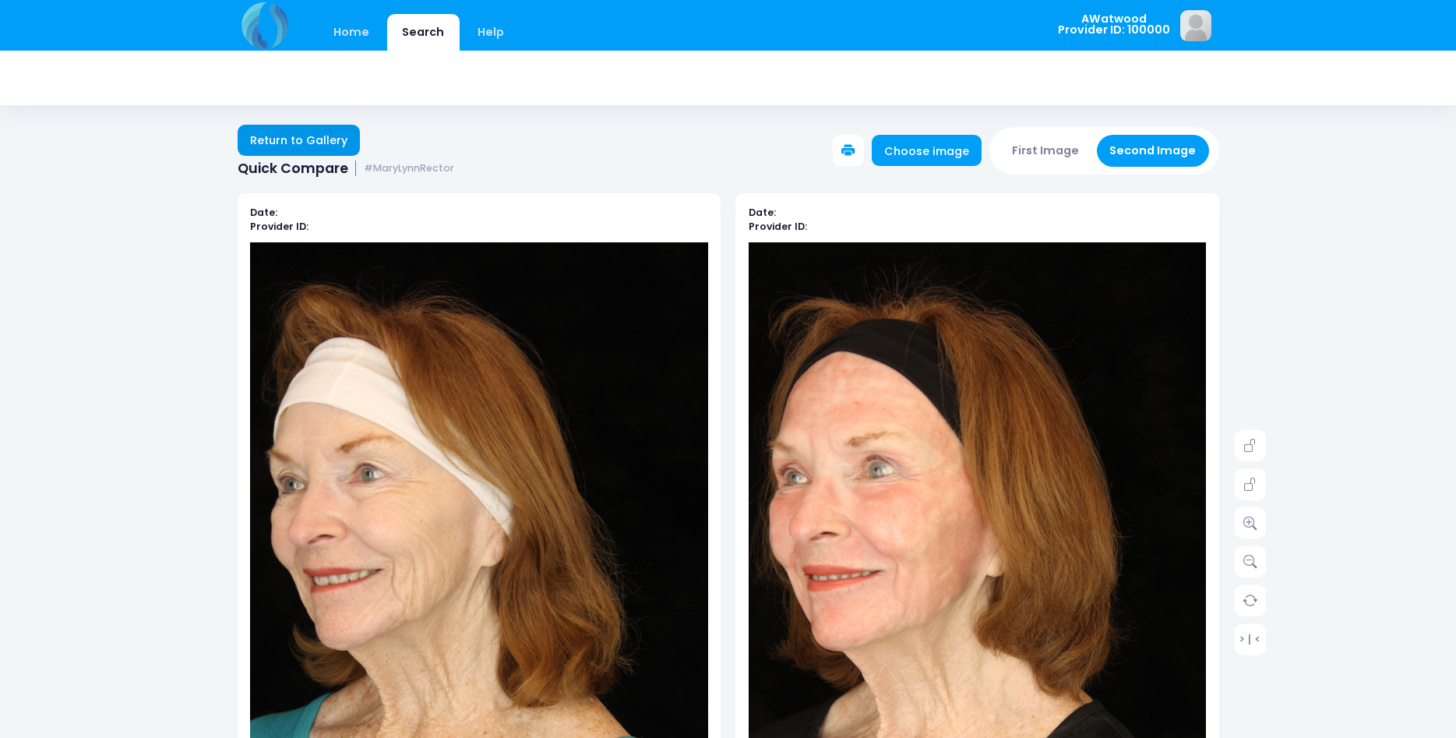
click at [312, 136] on link "Return to Gallery" at bounding box center [299, 140] width 123 height 31
